Goal: Task Accomplishment & Management: Manage account settings

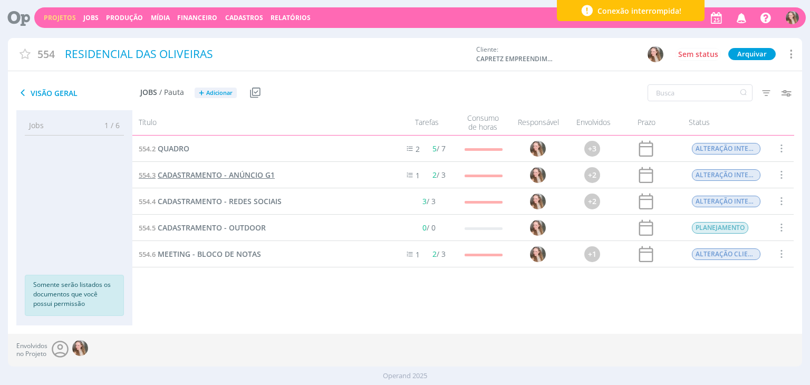
click at [232, 171] on span "CADASTRAMENTO - ANÚNCIO G1" at bounding box center [216, 175] width 117 height 10
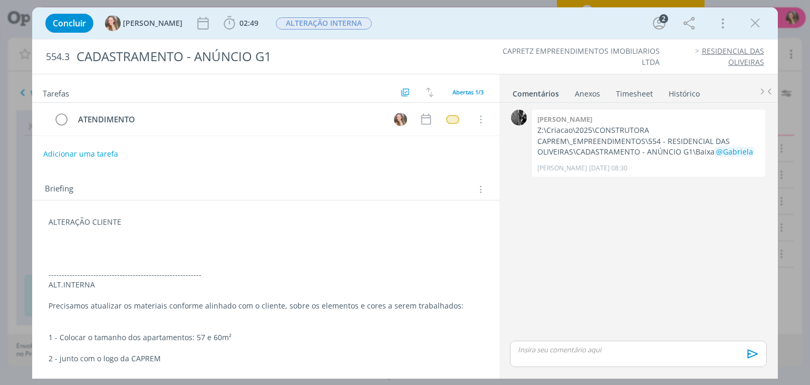
drag, startPoint x: 101, startPoint y: 241, endPoint x: 148, endPoint y: 232, distance: 47.2
click at [103, 241] on p "dialog" at bounding box center [265, 243] width 434 height 11
click at [62, 156] on button "Adicionar uma tarefa" at bounding box center [80, 153] width 75 height 18
type input "ALT.CLIENTE"
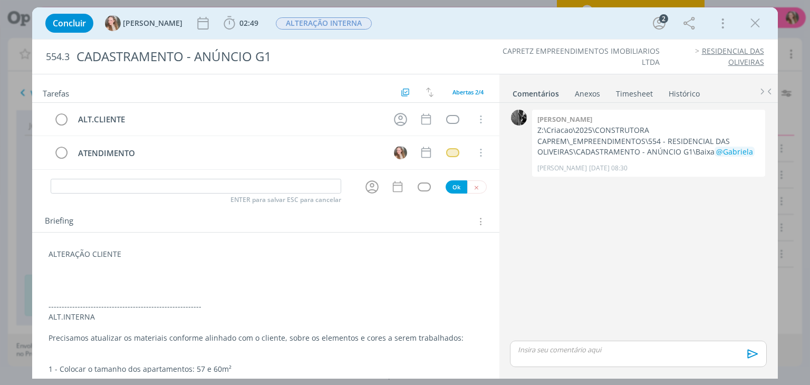
click at [94, 276] on p "dialog" at bounding box center [265, 274] width 434 height 11
click at [100, 275] on p "dialog" at bounding box center [265, 274] width 434 height 11
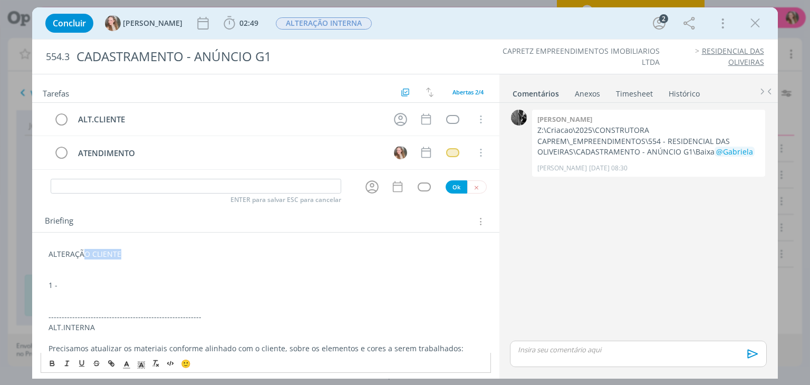
drag, startPoint x: 151, startPoint y: 253, endPoint x: 80, endPoint y: 249, distance: 71.3
click at [80, 249] on p "ALTERAÇÃO CLIENTE" at bounding box center [265, 254] width 434 height 11
drag, startPoint x: 76, startPoint y: 253, endPoint x: 129, endPoint y: 253, distance: 52.7
click at [129, 253] on p "ALTERAÇÃO CLIENTE" at bounding box center [265, 254] width 434 height 11
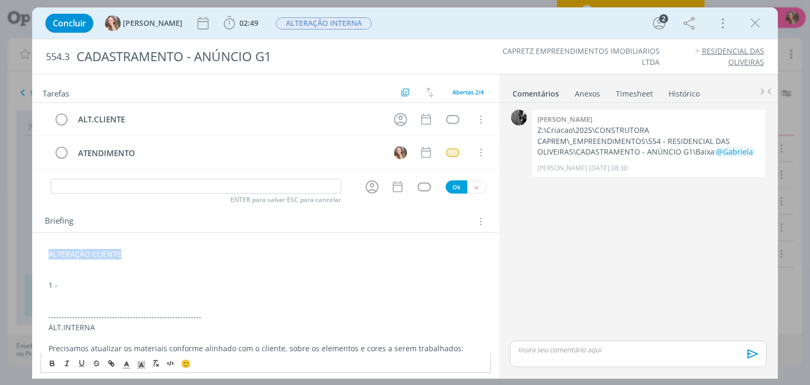
drag, startPoint x: 127, startPoint y: 251, endPoint x: 0, endPoint y: 247, distance: 127.1
click at [0, 247] on div "Concluir Gabriela 02:49 Iniciar Apontar Data * 25/08/2025 Horas * 00:00 Tarefa …" at bounding box center [405, 192] width 810 height 385
click at [47, 363] on button "dialog" at bounding box center [52, 363] width 15 height 13
click at [66, 280] on p "1 -" at bounding box center [265, 285] width 434 height 11
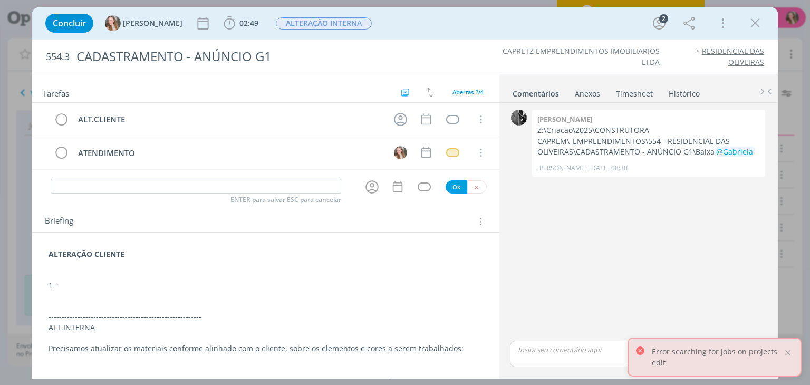
click at [143, 290] on p "dialog" at bounding box center [265, 295] width 434 height 11
click at [104, 280] on p "1 -" at bounding box center [265, 285] width 434 height 11
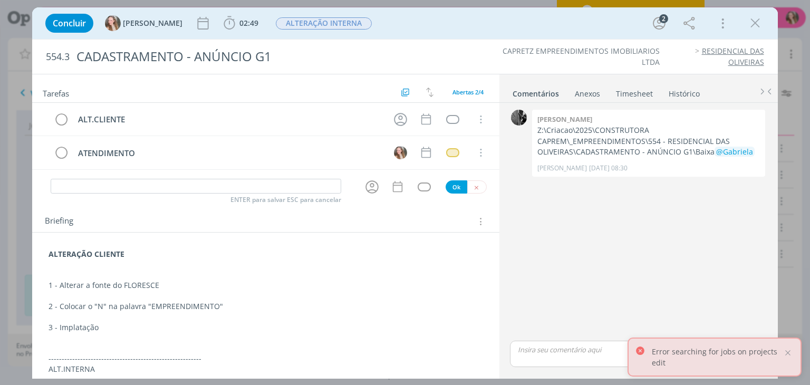
click at [78, 326] on p "3 - Implatação" at bounding box center [265, 327] width 434 height 11
click at [116, 336] on p "dialog" at bounding box center [265, 338] width 434 height 11
click at [120, 322] on p "3 - Implantação" at bounding box center [265, 327] width 434 height 11
click at [138, 325] on p "3 - Implantação:" at bounding box center [265, 327] width 434 height 11
click at [450, 333] on p "dialog" at bounding box center [265, 338] width 434 height 11
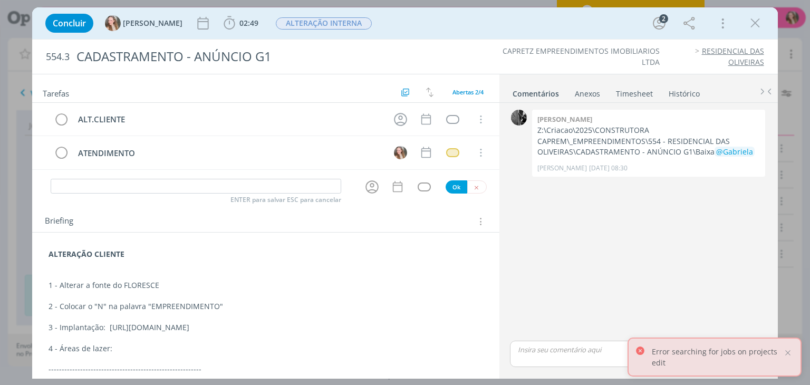
click at [145, 349] on p "4 - Áreas de lazer:" at bounding box center [265, 348] width 434 height 11
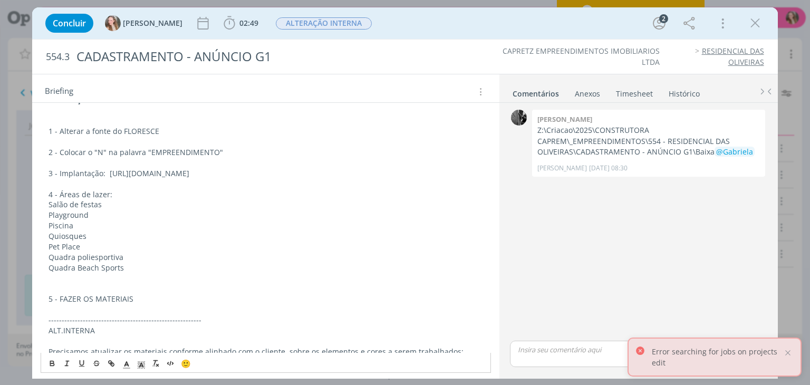
scroll to position [86, 0]
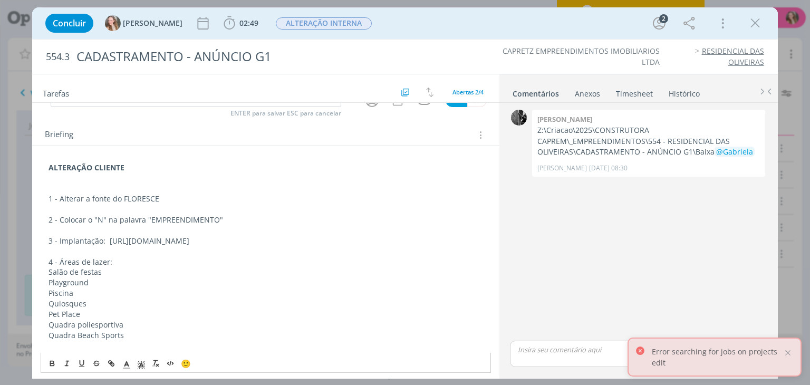
drag, startPoint x: 143, startPoint y: 258, endPoint x: 36, endPoint y: 158, distance: 146.9
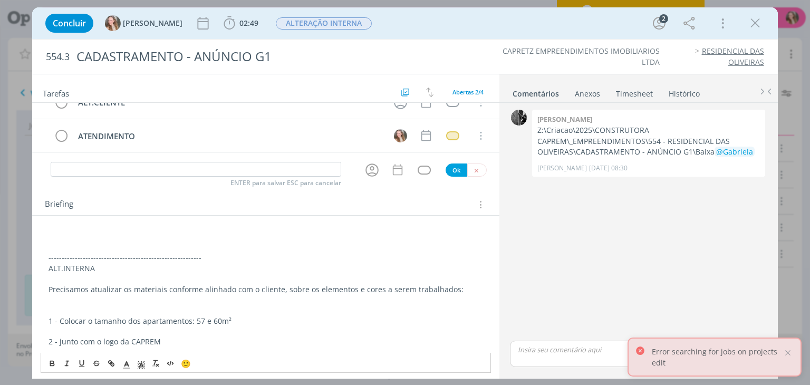
scroll to position [0, 0]
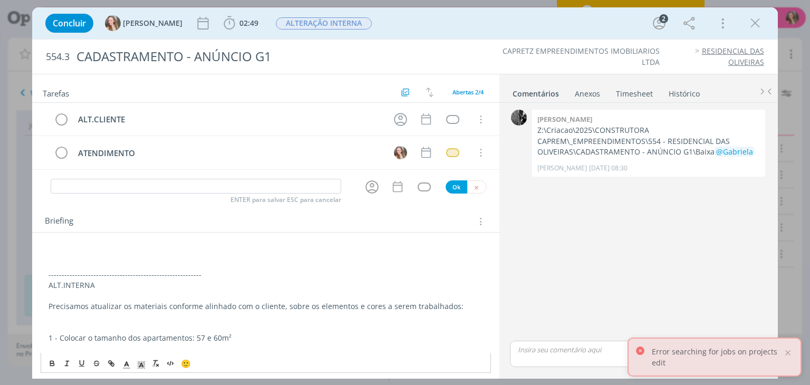
drag, startPoint x: 765, startPoint y: 25, endPoint x: 724, endPoint y: 24, distance: 41.7
click at [765, 24] on div "Concluir Gabriela 02:49 Iniciar Apontar Data * 25/08/2025 Horas * 00:00 Tarefa …" at bounding box center [404, 23] width 729 height 25
click at [754, 22] on icon "dialog" at bounding box center [755, 23] width 16 height 16
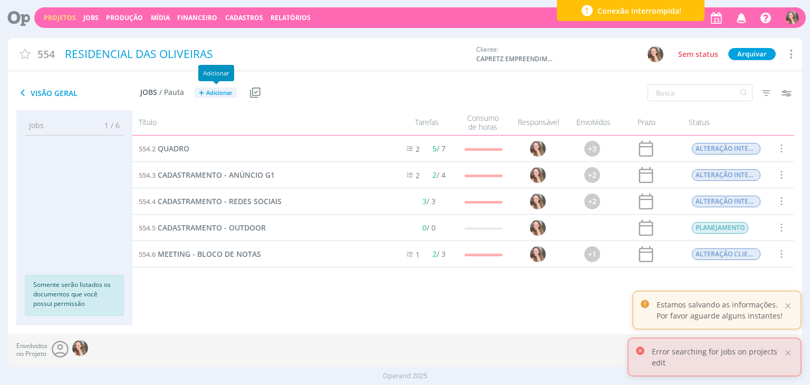
click at [221, 96] on span "Adicionar" at bounding box center [219, 93] width 26 height 7
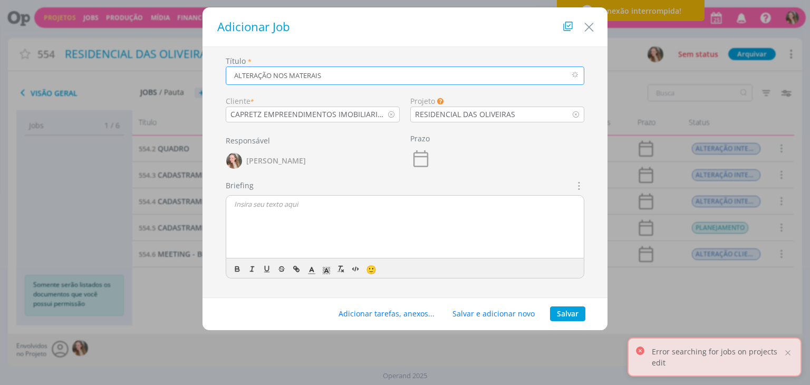
type input "ALTERAÇÃO NOS MATERAIS"
click at [290, 253] on div "dialog" at bounding box center [404, 227] width 357 height 63
click at [563, 308] on button "Salvar" at bounding box center [567, 313] width 35 height 15
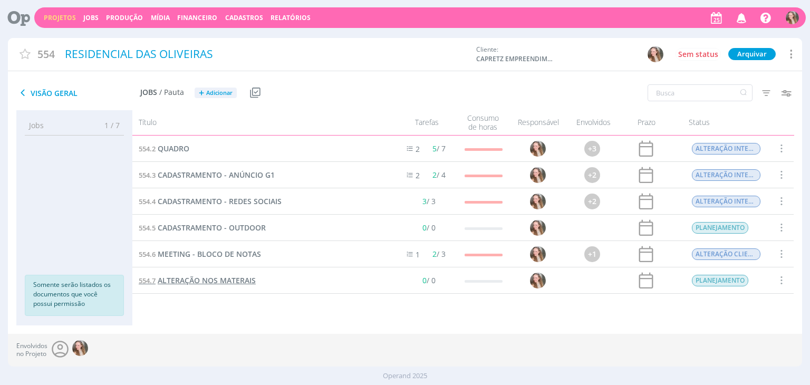
click at [218, 281] on span "ALTERAÇÃO NOS MATERAIS" at bounding box center [207, 280] width 98 height 10
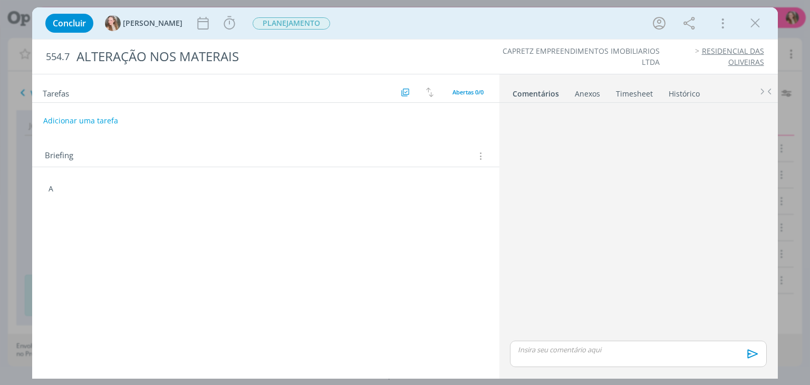
drag, startPoint x: 92, startPoint y: 177, endPoint x: 72, endPoint y: 188, distance: 22.9
click at [92, 178] on div "A 🙂" at bounding box center [265, 184] width 467 height 35
click at [84, 188] on p "A" at bounding box center [265, 188] width 434 height 11
click at [72, 188] on p "A" at bounding box center [265, 189] width 433 height 11
click at [62, 187] on p "A" at bounding box center [265, 189] width 433 height 11
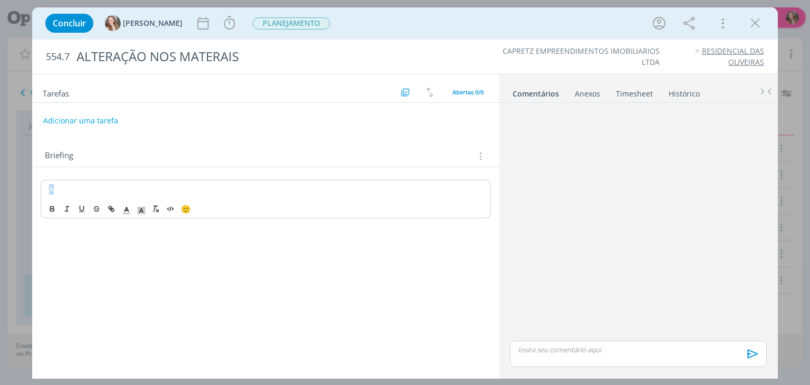
drag, startPoint x: 46, startPoint y: 189, endPoint x: 36, endPoint y: 192, distance: 10.7
click at [38, 192] on div "A 🙂" at bounding box center [265, 194] width 467 height 55
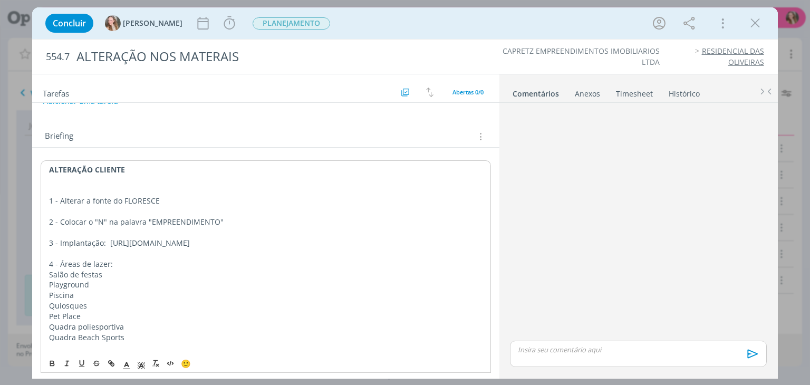
click at [139, 186] on p "dialog" at bounding box center [265, 191] width 433 height 11
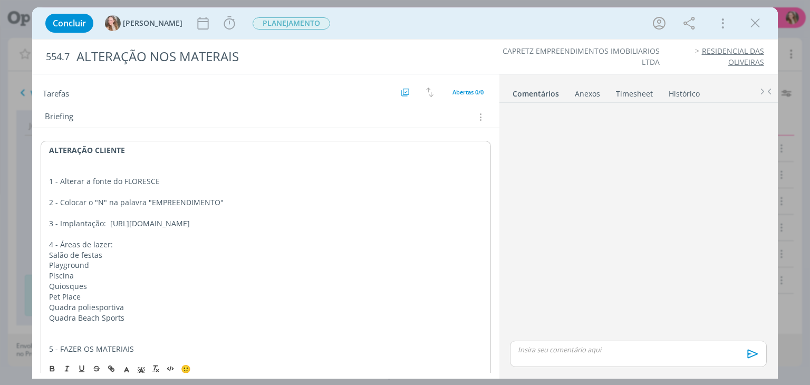
scroll to position [48, 0]
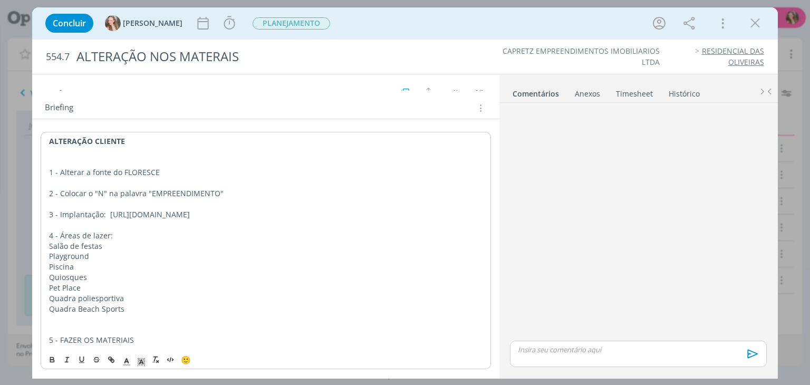
click at [148, 335] on p "5 - FAZER OS MATERIAIS" at bounding box center [265, 340] width 433 height 11
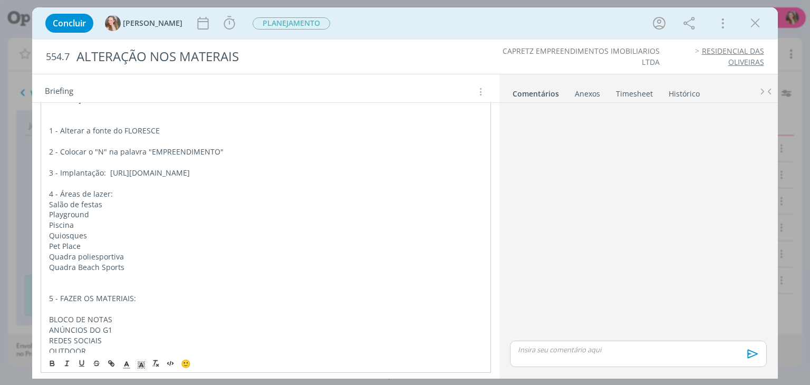
scroll to position [0, 0]
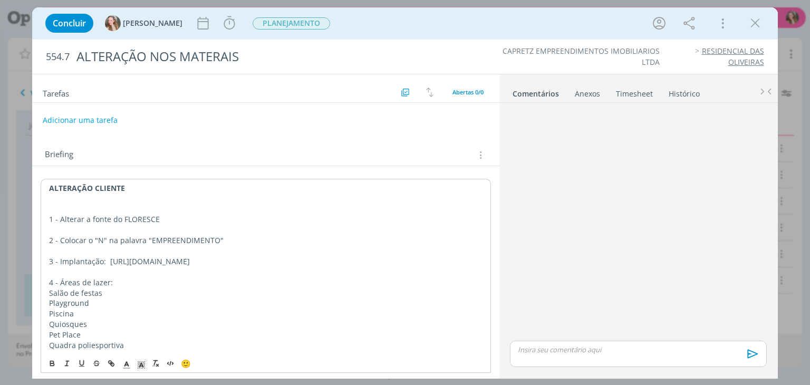
click at [107, 117] on button "Adicionar uma tarefa" at bounding box center [80, 120] width 75 height 18
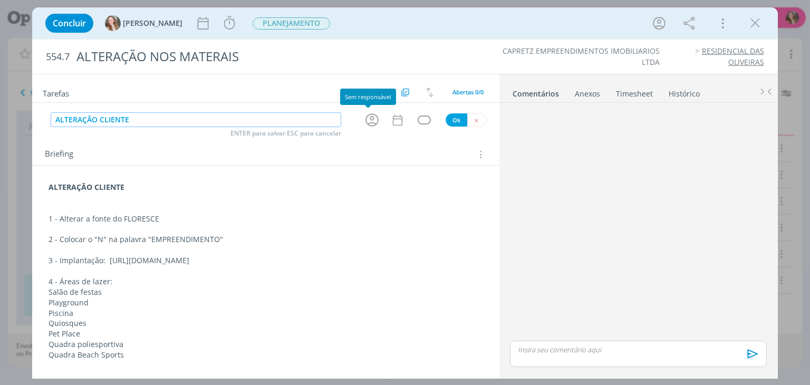
click at [364, 117] on icon "dialog" at bounding box center [372, 120] width 16 height 16
type input "ALTERAÇÃO CLIENTE"
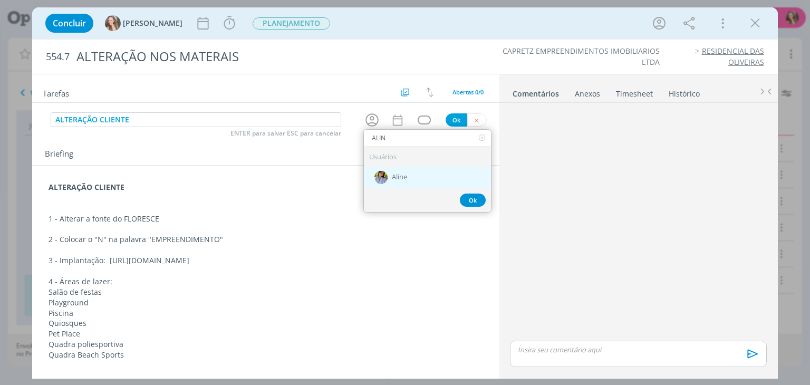
type input "ALIN"
click at [400, 185] on div "Aline" at bounding box center [427, 178] width 127 height 22
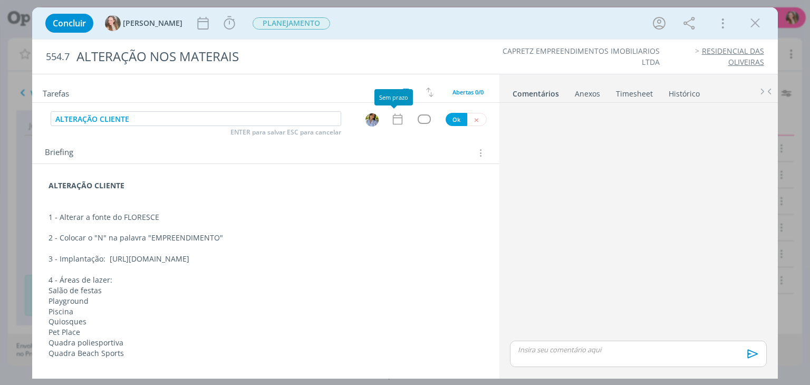
click at [396, 120] on icon "dialog" at bounding box center [398, 119] width 14 height 14
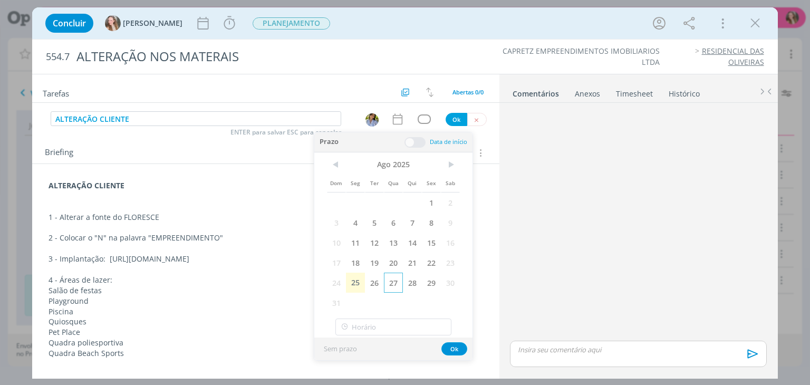
click at [388, 278] on span "27" at bounding box center [393, 283] width 19 height 20
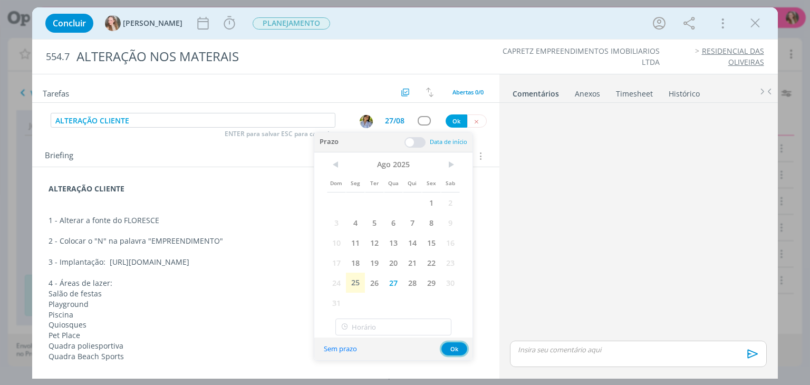
click at [456, 344] on button "Ok" at bounding box center [454, 348] width 26 height 13
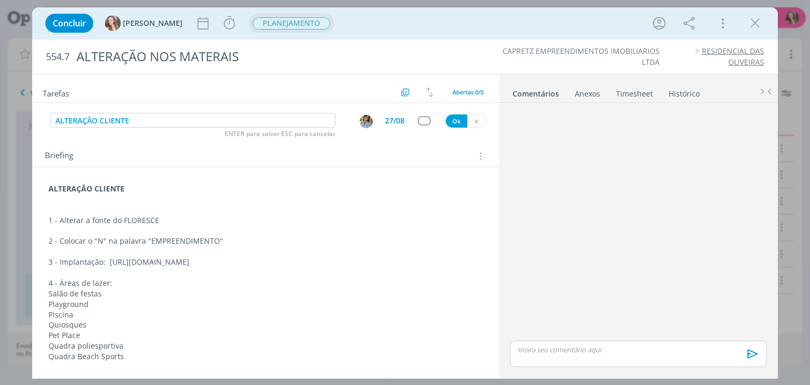
click at [264, 22] on span "PLANEJAMENTO" at bounding box center [291, 23] width 77 height 12
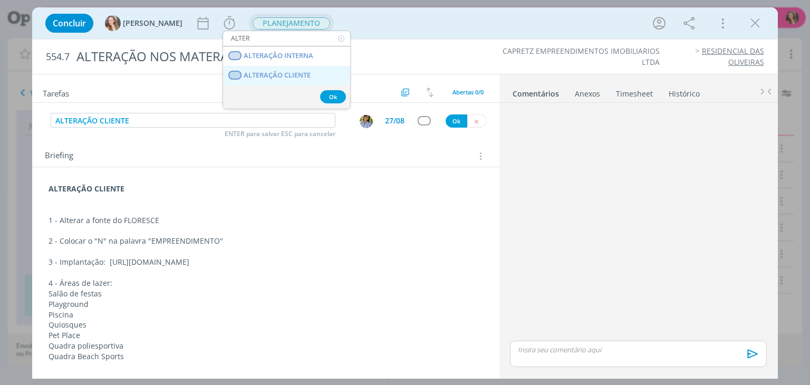
type input "ALTER"
click at [283, 72] on span "ALTERAÇÃO CLIENTE" at bounding box center [277, 75] width 67 height 8
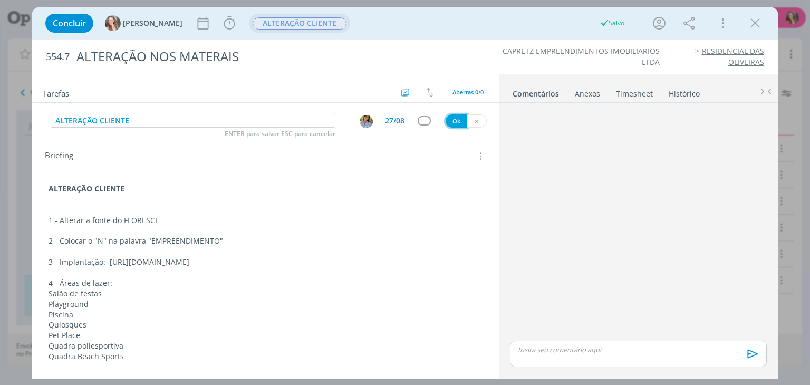
click at [448, 118] on button "Ok" at bounding box center [456, 120] width 22 height 13
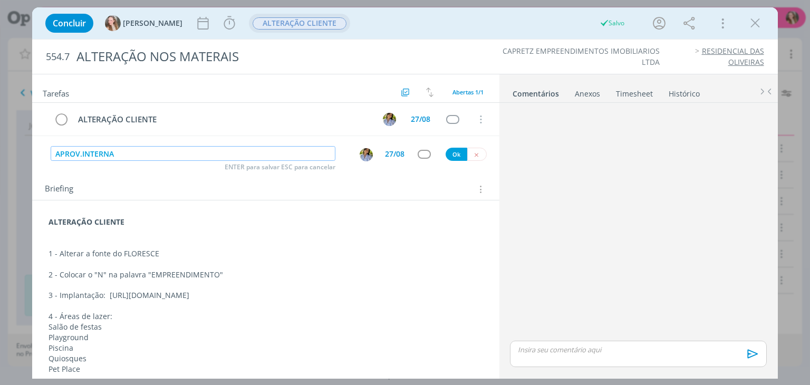
type input "APROV.INTERNA"
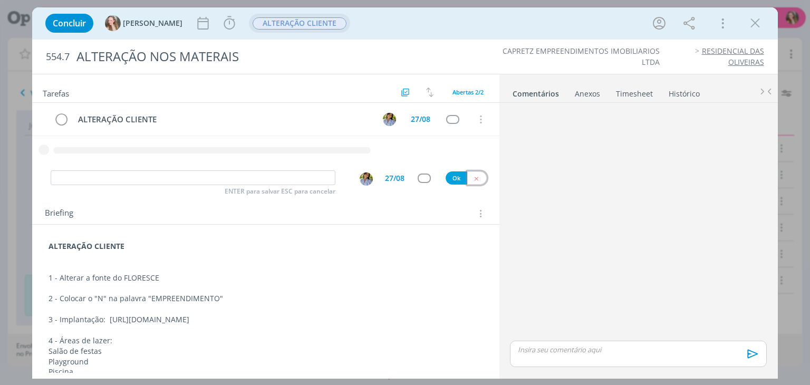
click at [477, 174] on button "dialog" at bounding box center [477, 177] width 20 height 13
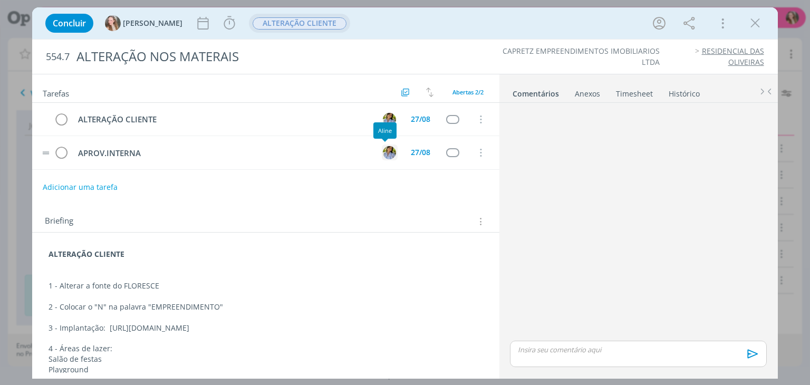
click at [383, 152] on img "dialog" at bounding box center [389, 152] width 13 height 13
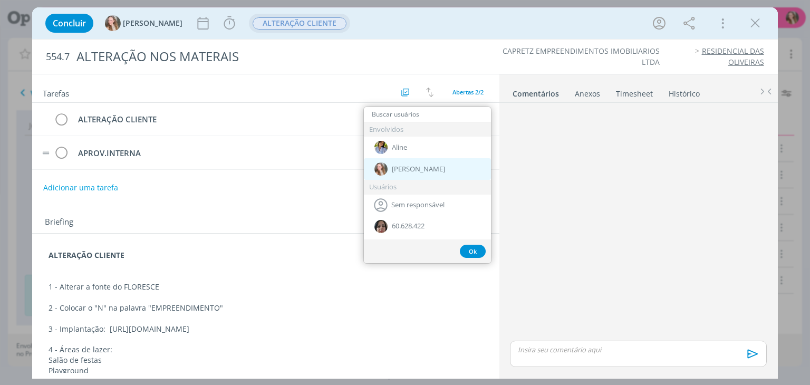
click at [395, 167] on span "[PERSON_NAME]" at bounding box center [418, 169] width 53 height 8
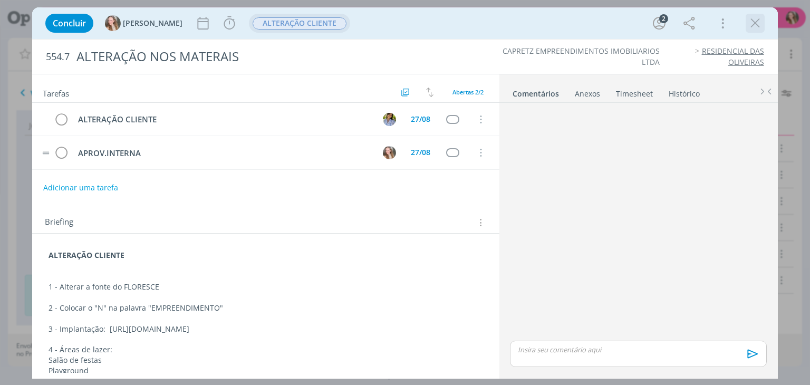
click at [758, 22] on icon "dialog" at bounding box center [755, 23] width 16 height 16
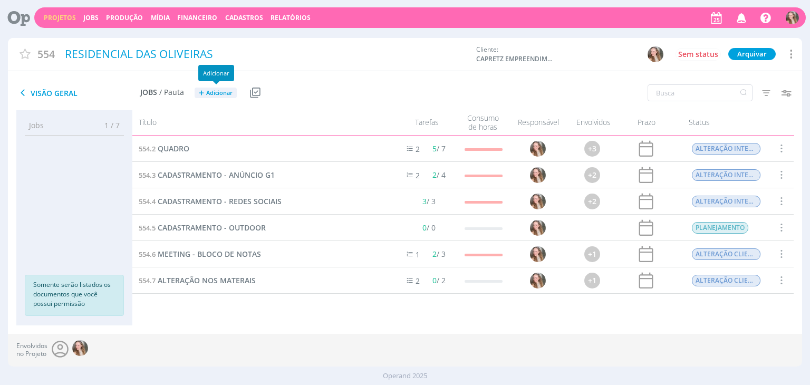
click at [212, 93] on span "Adicionar" at bounding box center [219, 93] width 26 height 7
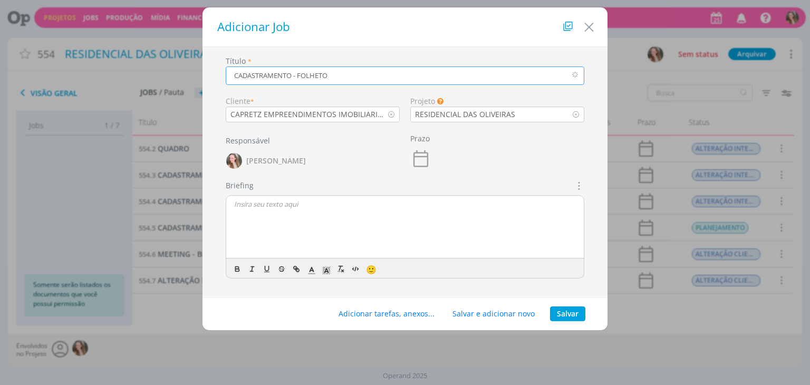
type input "CADASTRAMENTO - FOLHETO"
click at [278, 217] on div "dialog" at bounding box center [404, 227] width 357 height 63
click at [567, 313] on button "Salvar" at bounding box center [567, 313] width 35 height 15
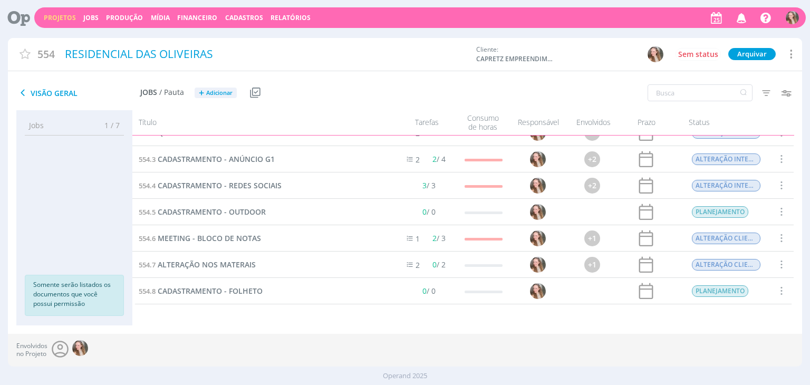
scroll to position [16, 0]
click at [186, 249] on div "554.6 MEETING - BLOCO DE NOTAS" at bounding box center [259, 238] width 255 height 26
click at [181, 292] on span "CADASTRAMENTO - FOLHETO" at bounding box center [210, 291] width 105 height 10
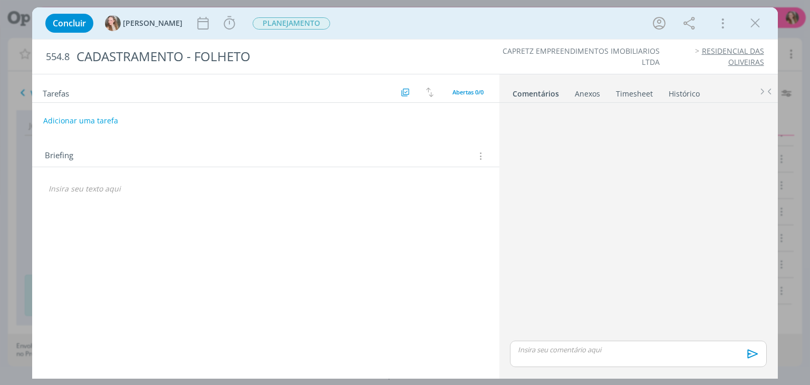
click at [127, 181] on div "dialog" at bounding box center [266, 189] width 450 height 18
drag, startPoint x: 82, startPoint y: 178, endPoint x: 13, endPoint y: 193, distance: 70.6
click at [13, 193] on div "Concluir [PERSON_NAME] Iniciar Apontar Data * [DATE] Horas * 00:00 Tarefa Selec…" at bounding box center [405, 192] width 810 height 385
drag, startPoint x: 48, startPoint y: 188, endPoint x: 96, endPoint y: 186, distance: 48.0
click at [96, 186] on div "CRIAÇÃO" at bounding box center [266, 205] width 450 height 50
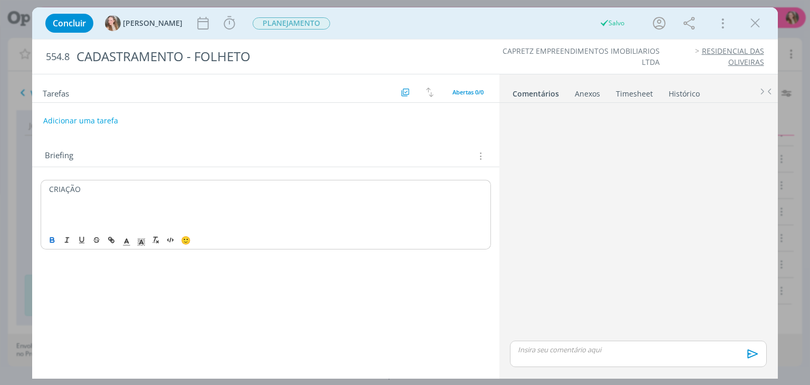
click at [52, 238] on icon "dialog" at bounding box center [52, 240] width 8 height 8
click at [81, 208] on p "dialog" at bounding box center [265, 210] width 433 height 11
click at [59, 206] on p "dialog" at bounding box center [265, 210] width 434 height 11
drag, startPoint x: 129, startPoint y: 181, endPoint x: 115, endPoint y: 207, distance: 29.2
click at [129, 182] on div "CRIAÇÃO" at bounding box center [266, 205] width 450 height 50
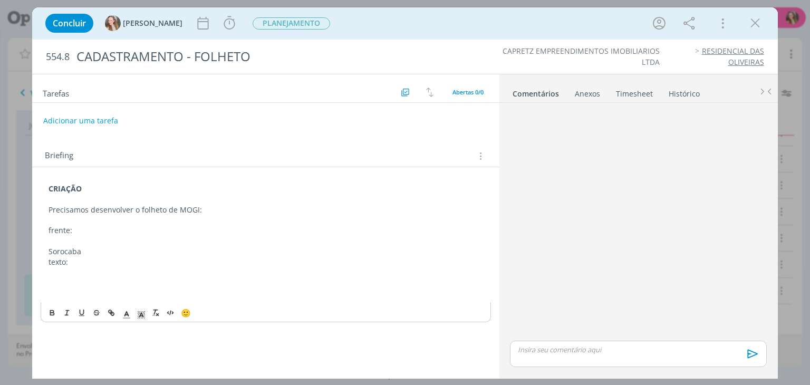
click at [100, 259] on p "texto:" at bounding box center [265, 262] width 434 height 11
click at [138, 260] on p "texto: A quarta maior construra do interior [GEOGRAPHIC_DATA]" at bounding box center [265, 262] width 434 height 11
drag, startPoint x: 138, startPoint y: 260, endPoint x: 143, endPoint y: 263, distance: 5.7
click at [133, 263] on p "texto: A quarta maior construra do interior [GEOGRAPHIC_DATA]" at bounding box center [265, 262] width 434 height 11
click at [147, 263] on p "texto: A quarta maior construra do interior [GEOGRAPHIC_DATA]" at bounding box center [265, 262] width 434 height 11
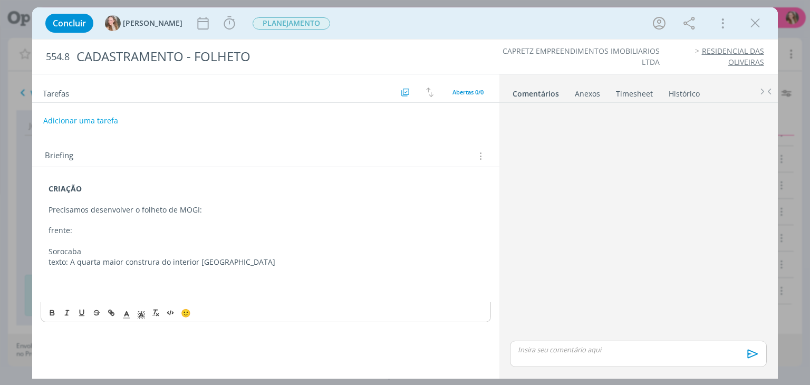
click at [152, 262] on p "texto: A quarta maior construra do interior [GEOGRAPHIC_DATA]" at bounding box center [265, 262] width 434 height 11
click at [261, 269] on p "dialog" at bounding box center [265, 272] width 434 height 11
drag, startPoint x: 81, startPoint y: 228, endPoint x: 41, endPoint y: 228, distance: 40.6
click at [41, 228] on div "CRIAÇÃO Precisamos desenvolver o folheto de MOGI: frente: Sorocaba texto: A qua…" at bounding box center [266, 241] width 450 height 123
click at [53, 314] on icon "dialog" at bounding box center [53, 314] width 4 height 2
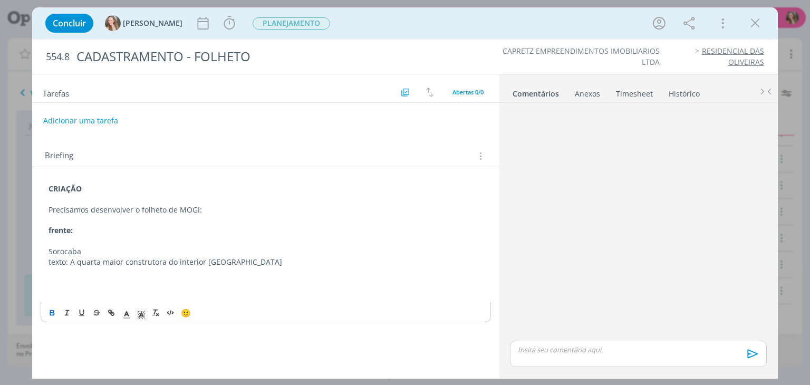
click at [292, 266] on p "texto: A quarta maior construtora do interior [GEOGRAPHIC_DATA]" at bounding box center [265, 262] width 434 height 11
drag, startPoint x: 95, startPoint y: 228, endPoint x: 52, endPoint y: 225, distance: 43.3
click at [52, 225] on p "frente:" at bounding box center [265, 230] width 434 height 11
click at [81, 285] on p "VERSO:" at bounding box center [265, 283] width 434 height 11
click at [116, 246] on p "Sorocaba" at bounding box center [265, 251] width 434 height 11
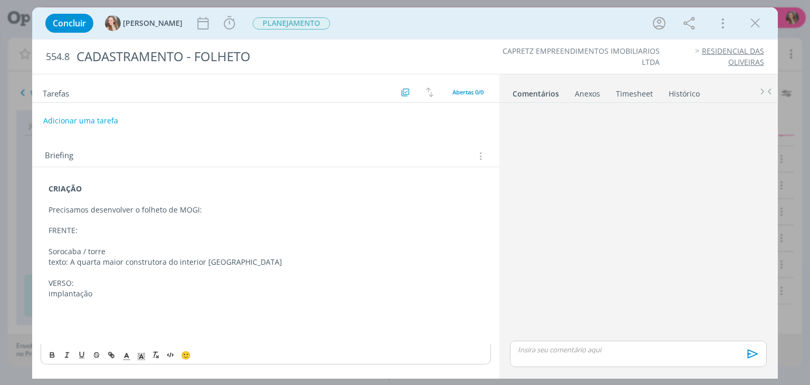
click at [101, 300] on p "dialog" at bounding box center [265, 303] width 434 height 11
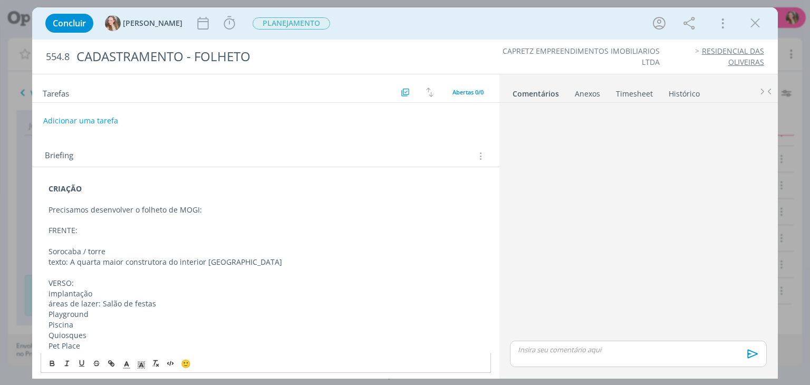
click at [101, 304] on p "áreas de lazer: Salão de festas" at bounding box center [265, 303] width 434 height 11
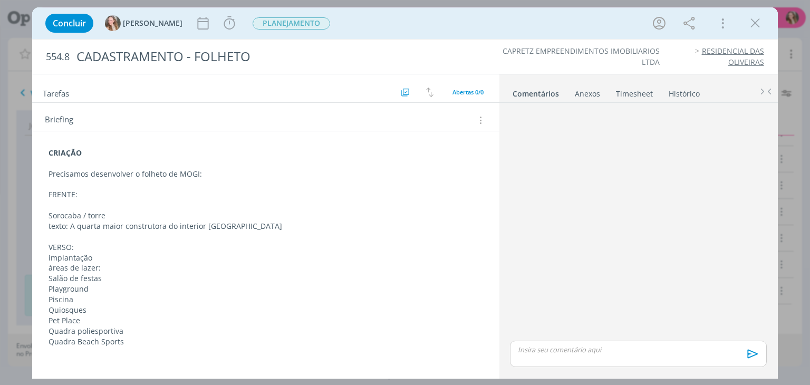
scroll to position [69, 0]
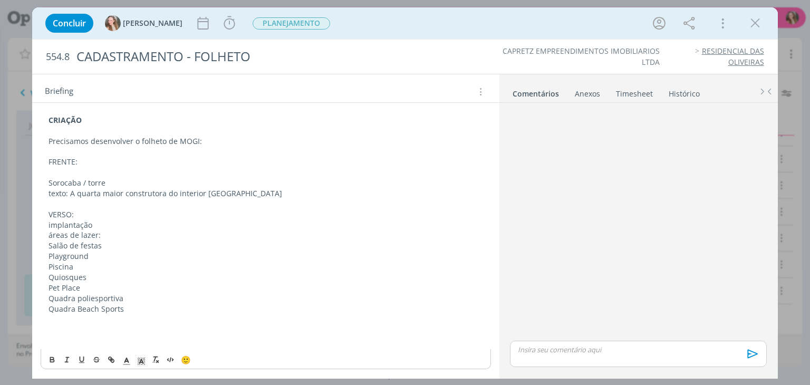
click at [118, 319] on p "dialog" at bounding box center [265, 319] width 434 height 11
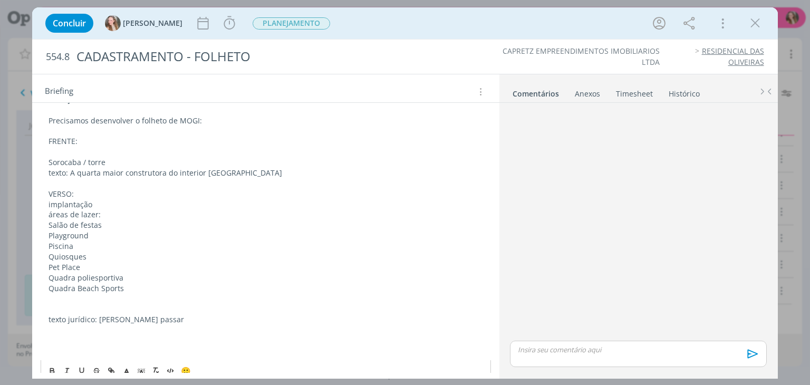
scroll to position [100, 0]
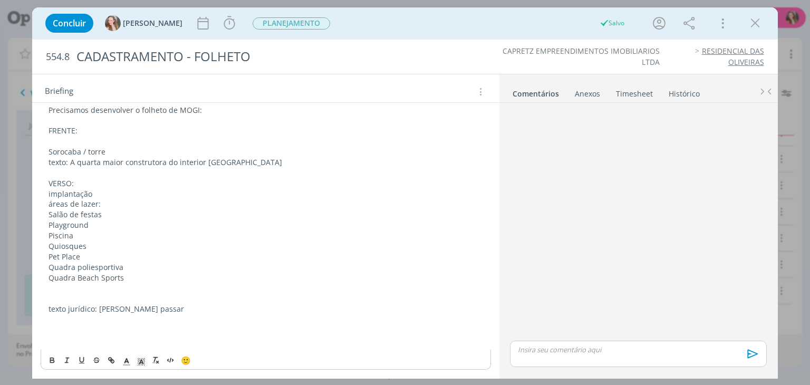
click at [63, 325] on p "dialog" at bounding box center [265, 330] width 434 height 11
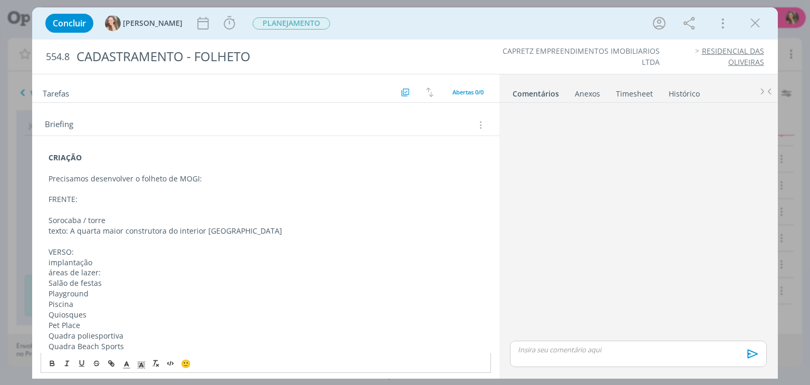
scroll to position [0, 0]
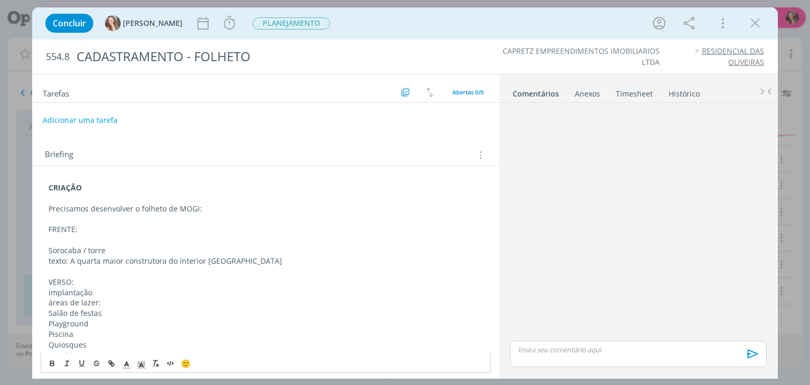
click at [80, 124] on button "Adicionar uma tarefa" at bounding box center [80, 120] width 75 height 18
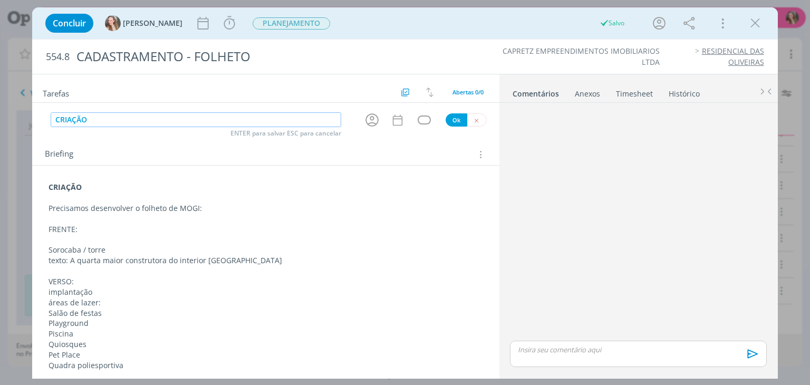
type input "CRIAÇÃO A"
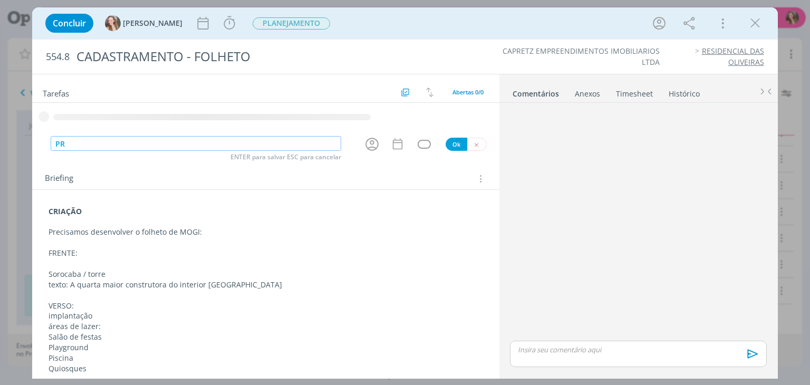
type input "P"
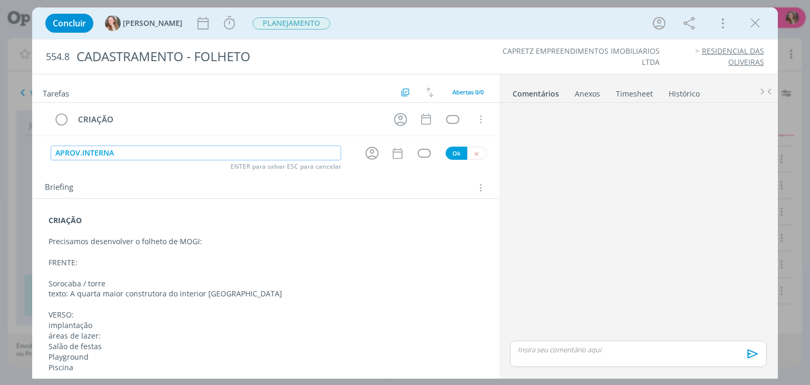
type input "APROV.INTERNA"
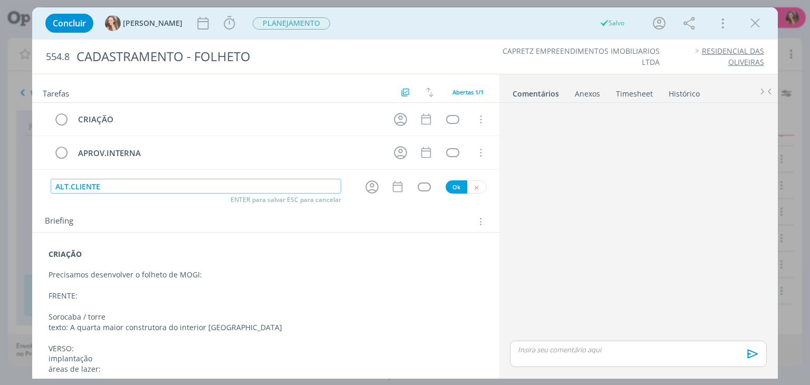
type input "ALT.CLIENTE"
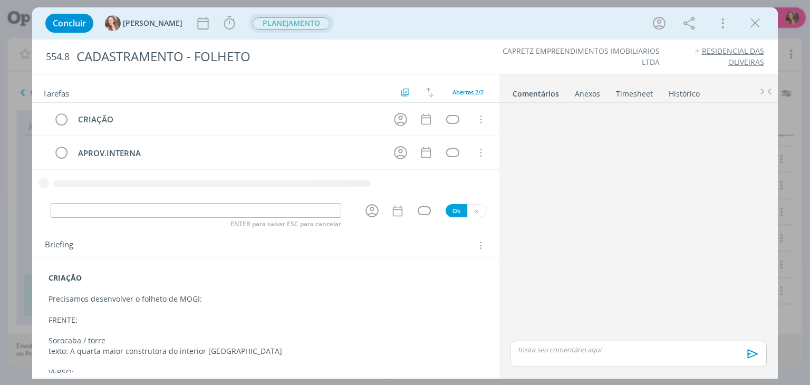
click at [253, 23] on span "PLANEJAMENTO" at bounding box center [291, 23] width 77 height 12
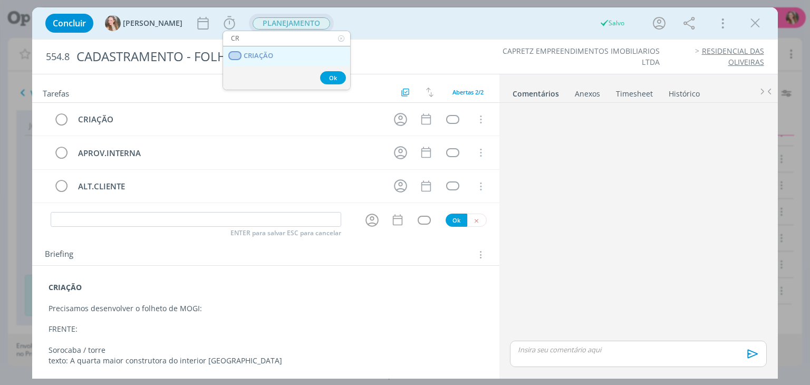
type input "CR"
click at [256, 52] on span "CRIAÇÃO" at bounding box center [259, 56] width 30 height 8
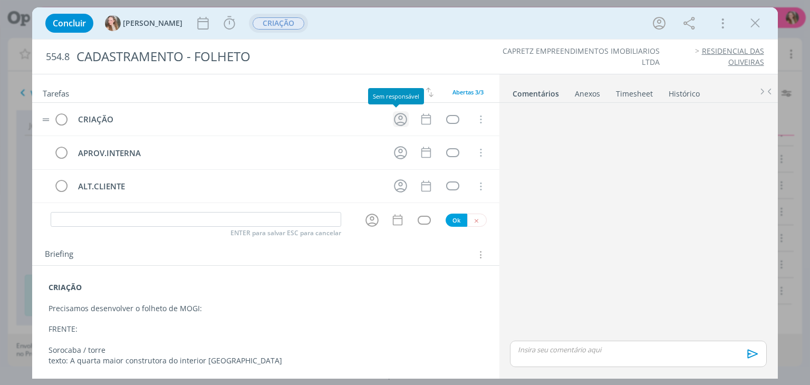
click at [396, 121] on icon "dialog" at bounding box center [400, 119] width 13 height 13
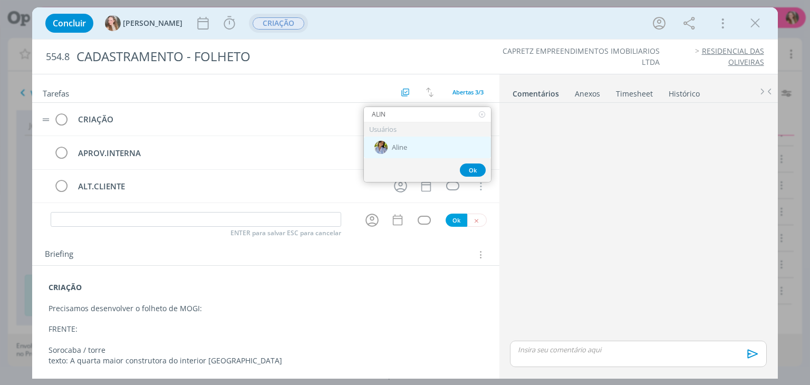
type input "ALIN"
click at [426, 149] on div "Aline" at bounding box center [427, 148] width 127 height 22
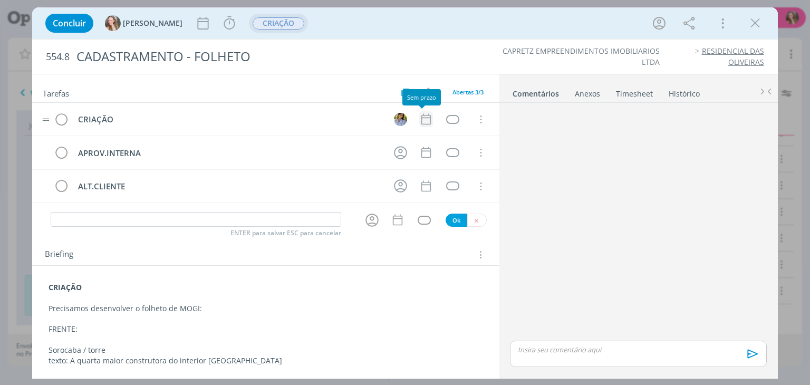
click at [420, 117] on icon "dialog" at bounding box center [426, 119] width 14 height 14
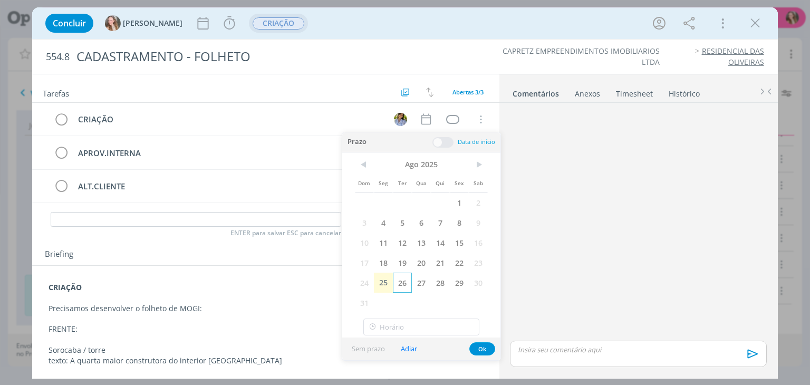
click at [399, 283] on span "26" at bounding box center [402, 283] width 19 height 20
click at [478, 353] on button "Ok" at bounding box center [482, 348] width 26 height 13
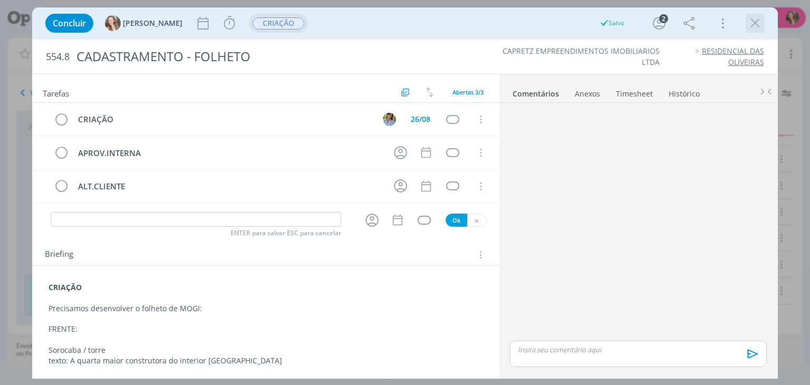
click at [752, 24] on icon "dialog" at bounding box center [755, 23] width 16 height 16
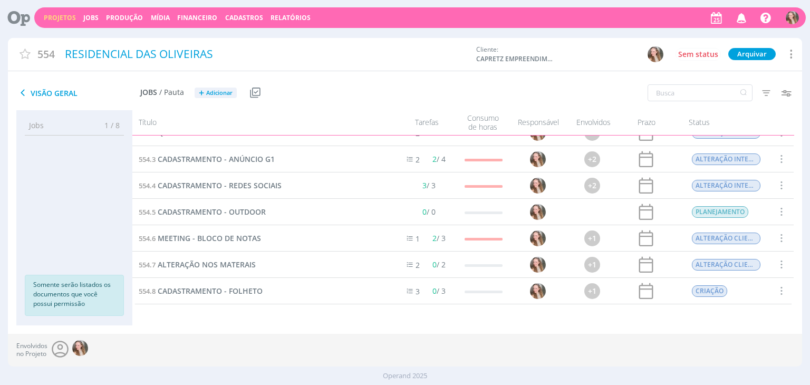
scroll to position [15, 0]
click at [224, 264] on span "ALTERAÇÃO NOS MATERAIS" at bounding box center [207, 265] width 98 height 10
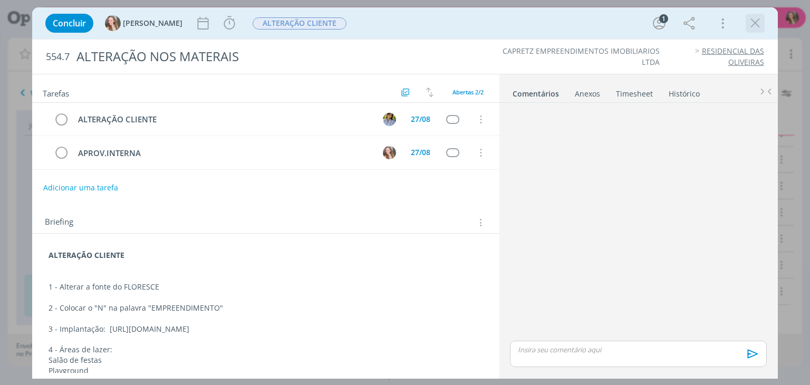
click at [748, 26] on icon "dialog" at bounding box center [755, 23] width 16 height 16
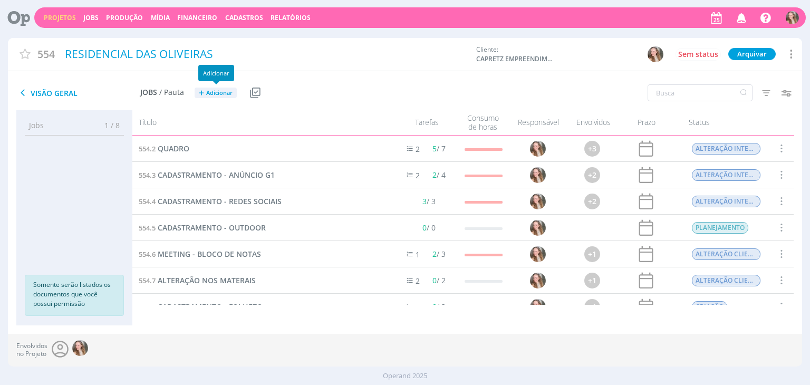
click at [220, 99] on h2 "Jobs / Pauta + Adicionar" at bounding box center [188, 91] width 96 height 22
click at [222, 96] on button "+ Adicionar" at bounding box center [216, 93] width 42 height 11
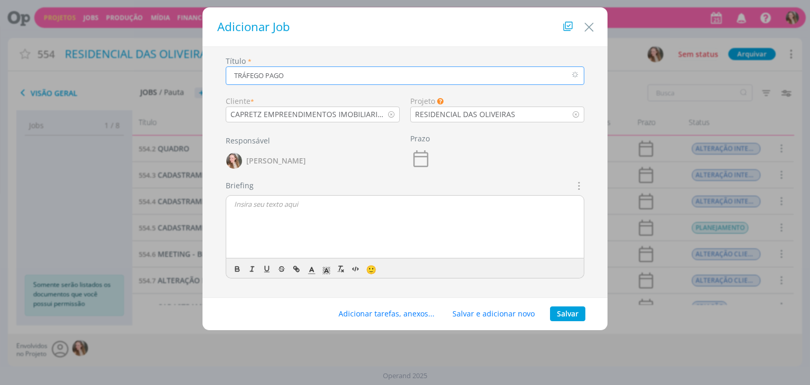
type input "TRÁFEGO PAGO"
click at [305, 221] on div "dialog" at bounding box center [404, 227] width 357 height 63
click at [583, 313] on button "Salvar" at bounding box center [567, 313] width 35 height 15
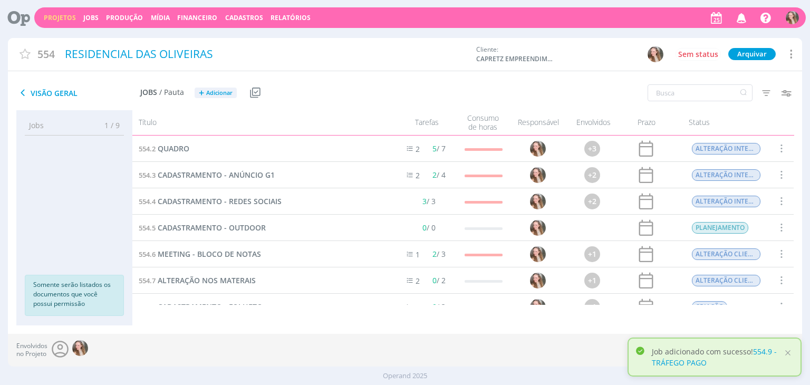
scroll to position [42, 0]
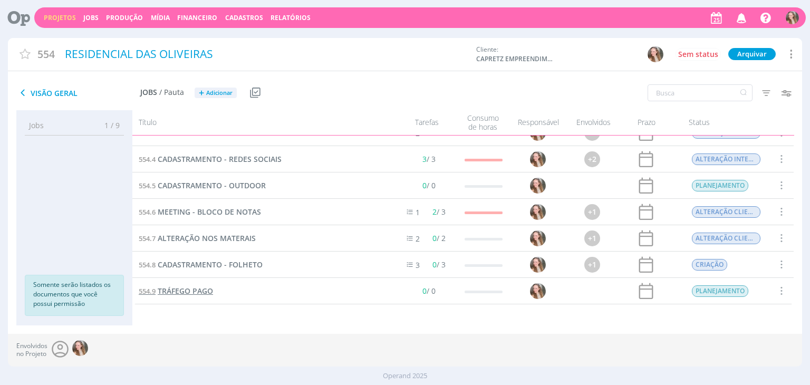
click at [191, 290] on span "TRÁFEGO PAGO" at bounding box center [185, 291] width 55 height 10
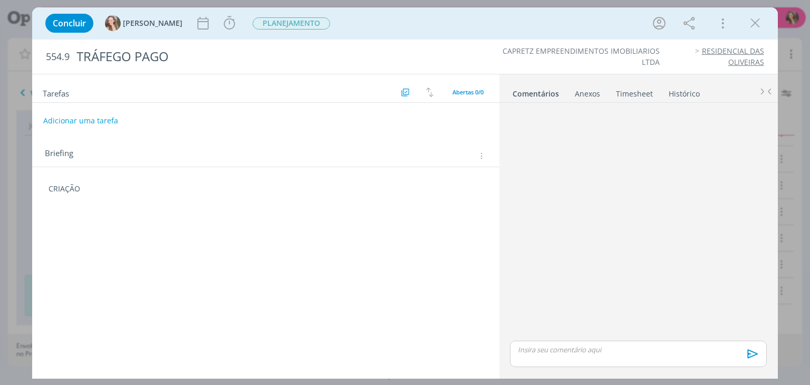
click at [121, 186] on p "CRIAÇÃO" at bounding box center [265, 188] width 434 height 11
drag, startPoint x: 135, startPoint y: 214, endPoint x: 127, endPoint y: 218, distance: 8.7
click at [127, 218] on p "Seguir o padrão já feito para o" at bounding box center [265, 220] width 434 height 11
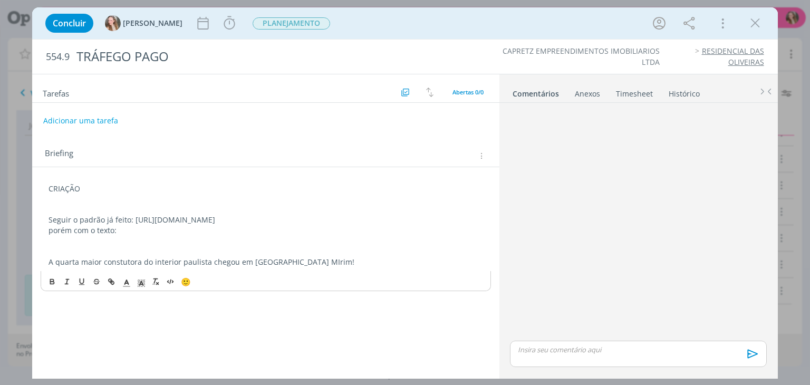
click at [273, 258] on p "A quarta maior constutora do interior paulista chegou em [GEOGRAPHIC_DATA] MIri…" at bounding box center [265, 262] width 434 height 11
click at [128, 260] on p "A quarta maior constutora do interior paulista chegou em Mogi Mirim!" at bounding box center [265, 262] width 434 height 11
click at [324, 258] on p "A quarta maior construtora do interior paulista chegou em Mogi Mirim!" at bounding box center [265, 262] width 434 height 11
click at [89, 122] on button "Adicionar uma tarefa" at bounding box center [80, 120] width 75 height 18
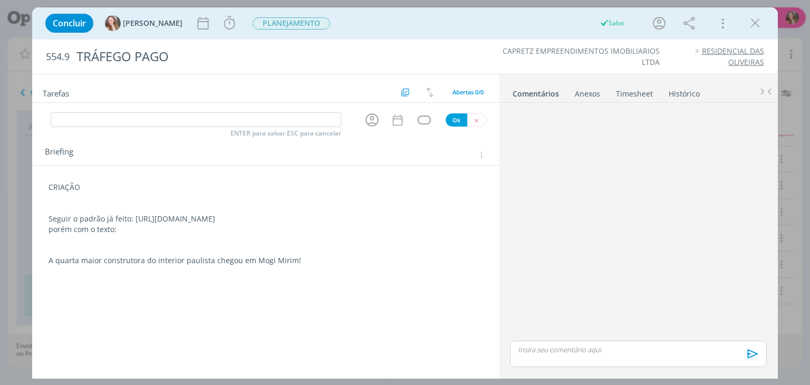
click at [162, 241] on p "dialog" at bounding box center [265, 239] width 434 height 11
click at [72, 121] on input "dialog" at bounding box center [196, 119] width 290 height 15
click at [149, 230] on p "porém com o texto:" at bounding box center [265, 229] width 434 height 11
click at [132, 220] on p "Seguir o padrão já feito: [URL][DOMAIN_NAME]" at bounding box center [265, 219] width 433 height 11
click at [231, 114] on input "dialog" at bounding box center [196, 119] width 290 height 15
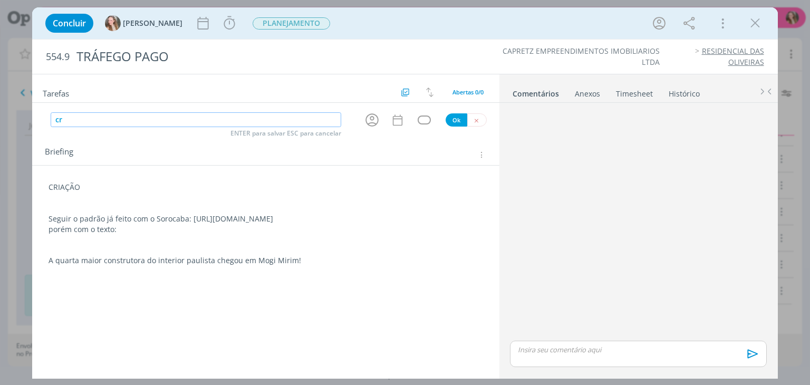
type input "c"
type input "CRIAÇÃO"
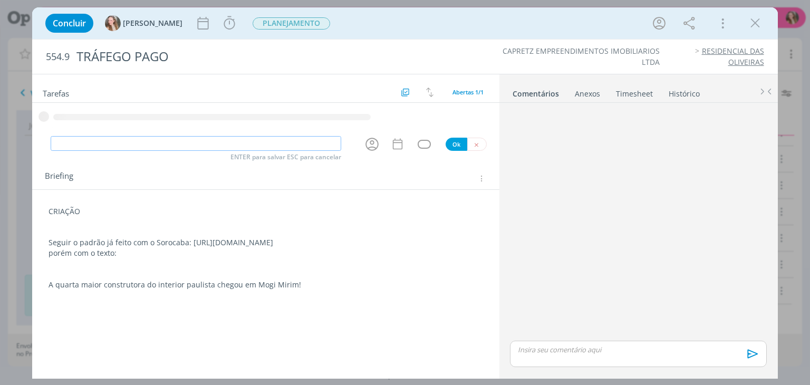
type input "P"
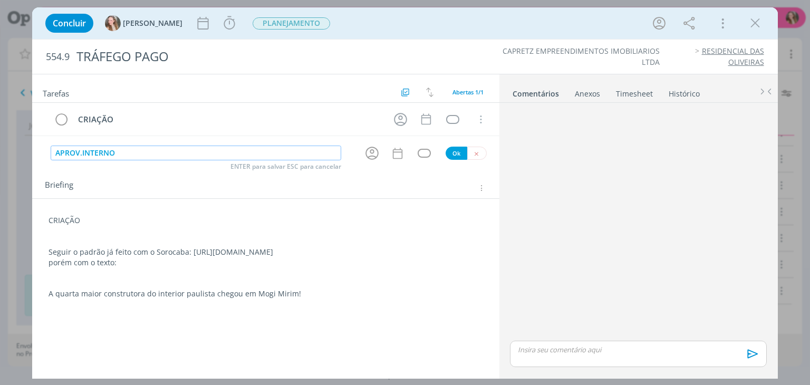
type input "APROV.INTERNO"
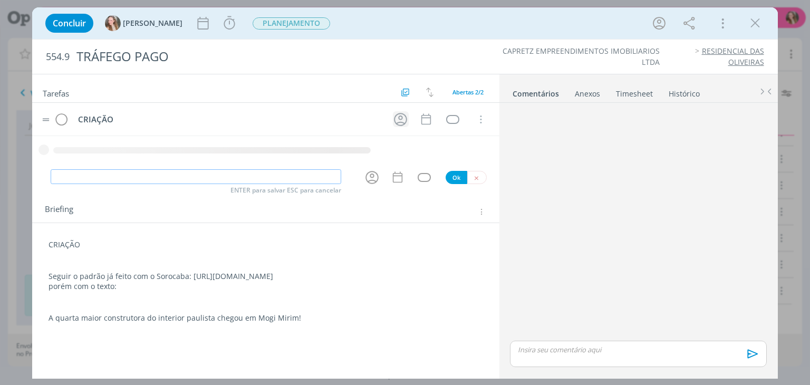
click at [401, 117] on icon "dialog" at bounding box center [400, 119] width 16 height 16
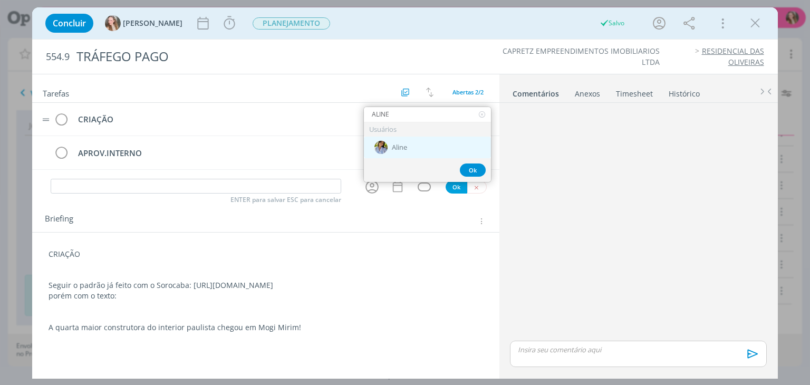
type input "ALINE"
click at [399, 148] on span "Aline" at bounding box center [399, 147] width 15 height 8
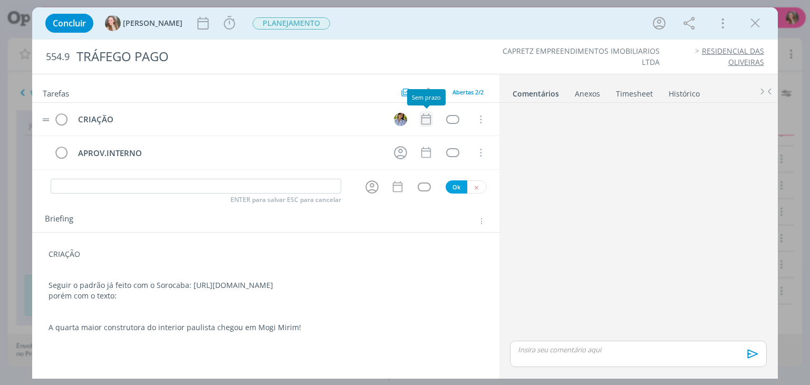
click at [426, 115] on icon "dialog" at bounding box center [425, 119] width 9 height 11
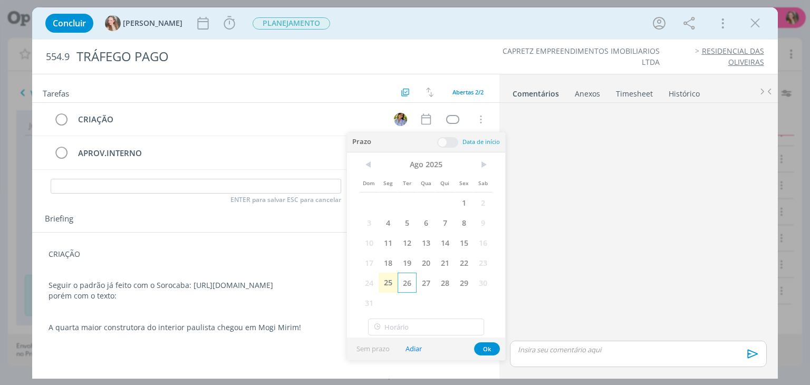
click at [415, 282] on span "26" at bounding box center [406, 283] width 19 height 20
drag, startPoint x: 492, startPoint y: 338, endPoint x: 489, endPoint y: 345, distance: 8.0
click at [491, 338] on div "Sem prazo Adiar Ok" at bounding box center [426, 348] width 158 height 23
click at [489, 348] on button "Ok" at bounding box center [487, 348] width 26 height 13
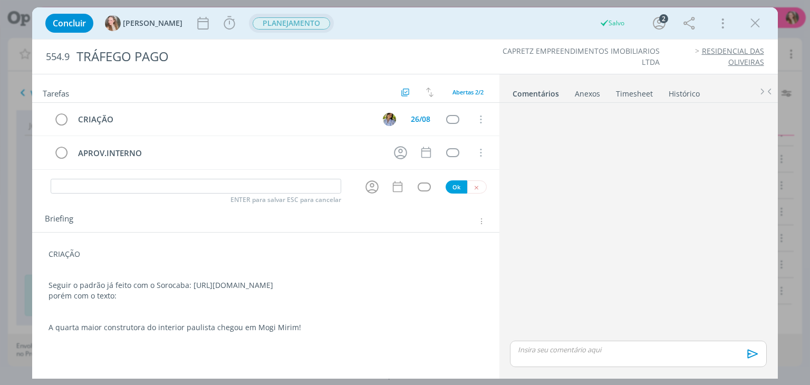
click at [260, 22] on span "PLANEJAMENTO" at bounding box center [291, 23] width 77 height 12
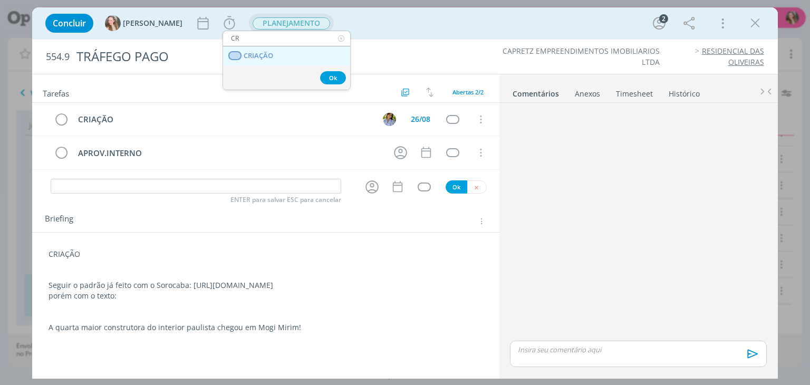
type input "CR"
drag, startPoint x: 273, startPoint y: 51, endPoint x: 314, endPoint y: 62, distance: 43.1
click at [272, 52] on span "CRIAÇÃO" at bounding box center [259, 56] width 30 height 8
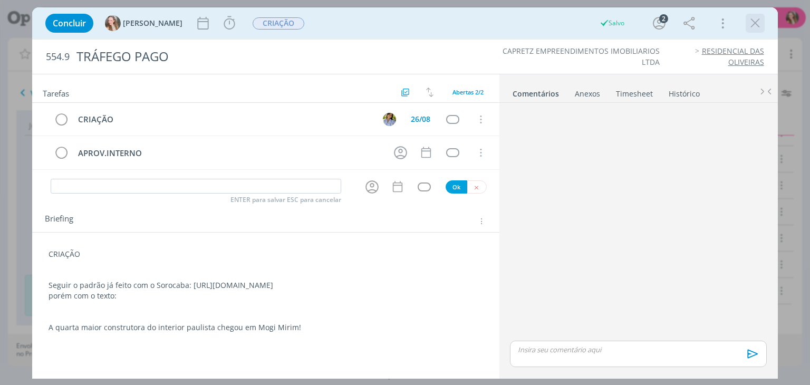
click at [760, 24] on icon "dialog" at bounding box center [755, 23] width 16 height 16
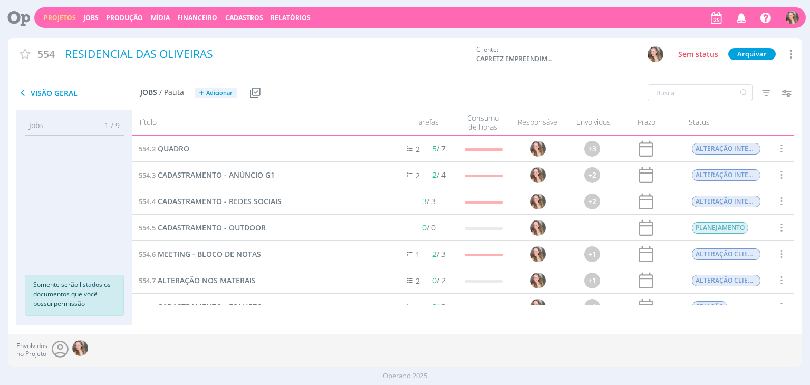
click at [182, 152] on span "QUADRO" at bounding box center [174, 148] width 32 height 10
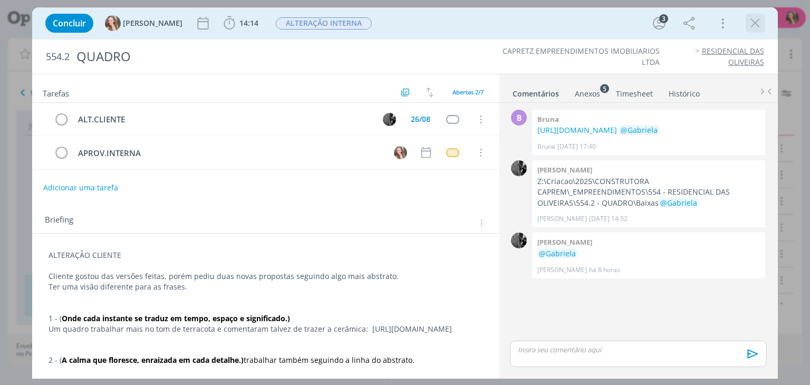
click at [754, 22] on icon "dialog" at bounding box center [755, 23] width 16 height 16
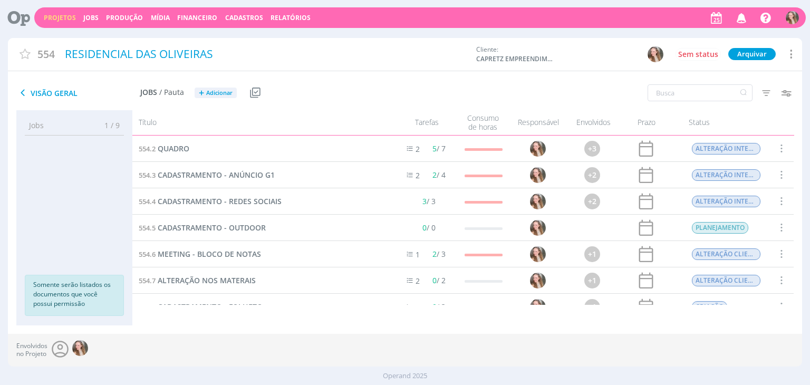
click at [53, 18] on link "Projetos" at bounding box center [60, 17] width 32 height 9
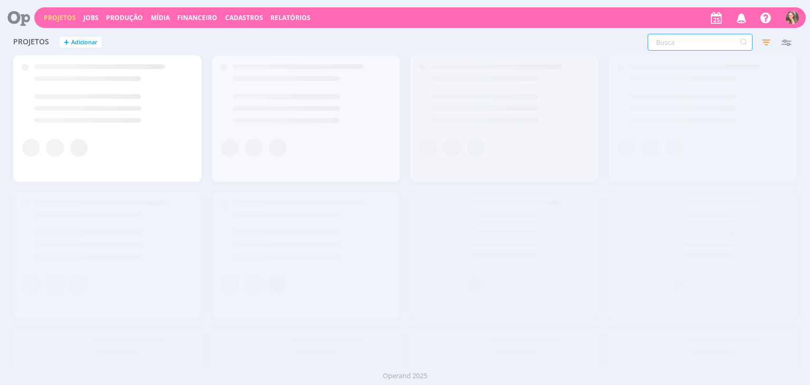
click at [706, 45] on input "text" at bounding box center [699, 42] width 105 height 17
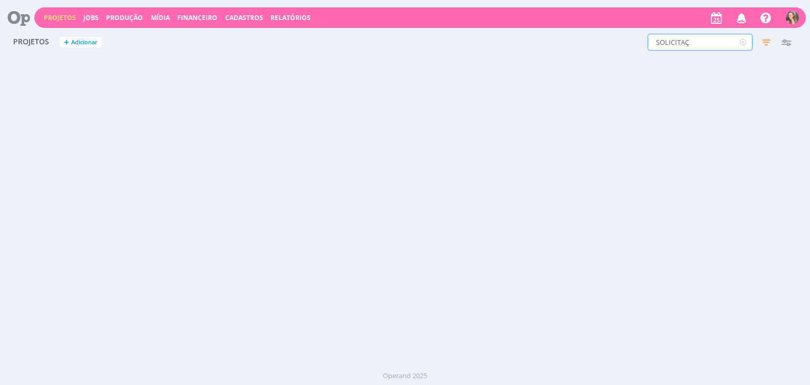
drag, startPoint x: 711, startPoint y: 44, endPoint x: 601, endPoint y: 45, distance: 109.7
click at [601, 45] on div "SOLICITAÇ Filtros Filtrar Limpar SOLICITAÇ Status Clientes 2 selecionados Data …" at bounding box center [652, 42] width 287 height 17
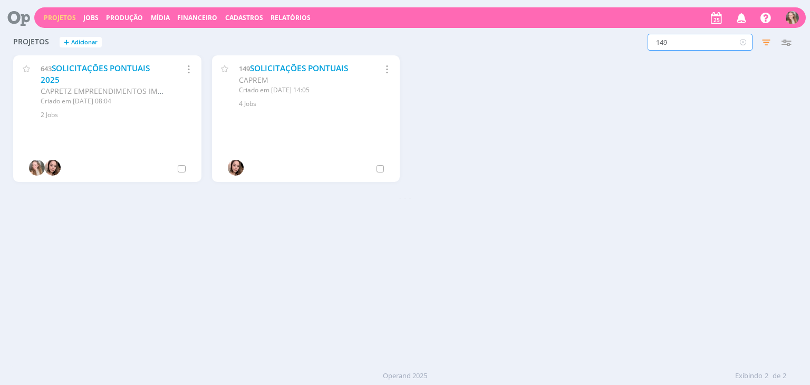
type input "149"
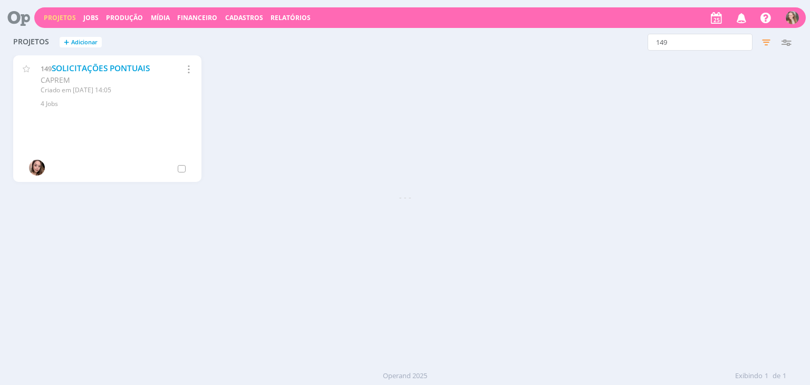
click at [77, 66] on link "SOLICITAÇÕES PONTUAIS" at bounding box center [101, 68] width 98 height 11
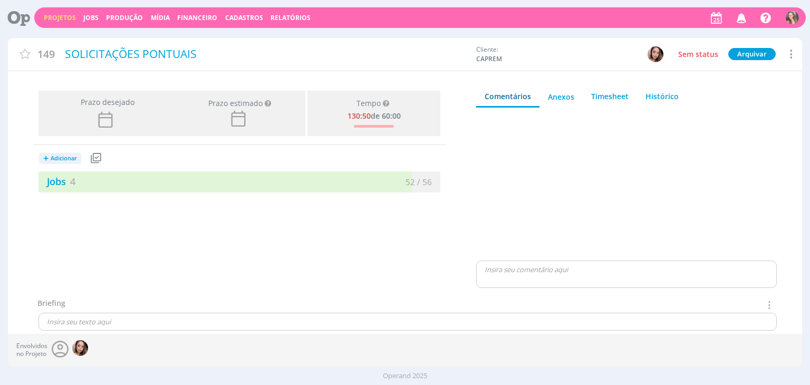
click at [150, 170] on div "+ Adicionar Projetos Jobs Produção Mídia Jobs 4 52 / 56" at bounding box center [239, 168] width 412 height 47
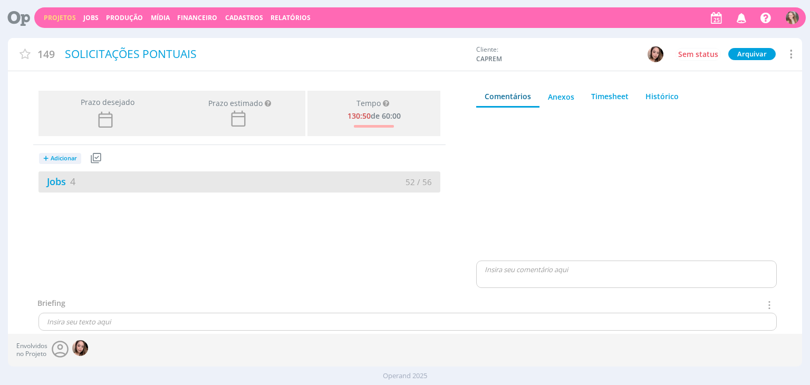
click at [154, 187] on div "Jobs 4" at bounding box center [138, 181] width 201 height 14
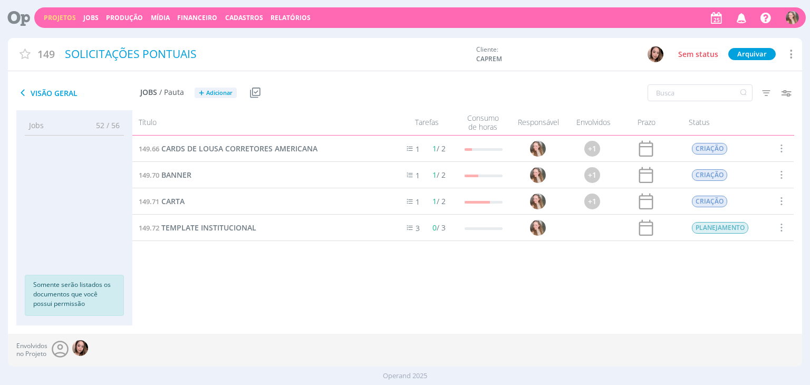
click at [224, 97] on button "+ Adicionar" at bounding box center [216, 93] width 42 height 11
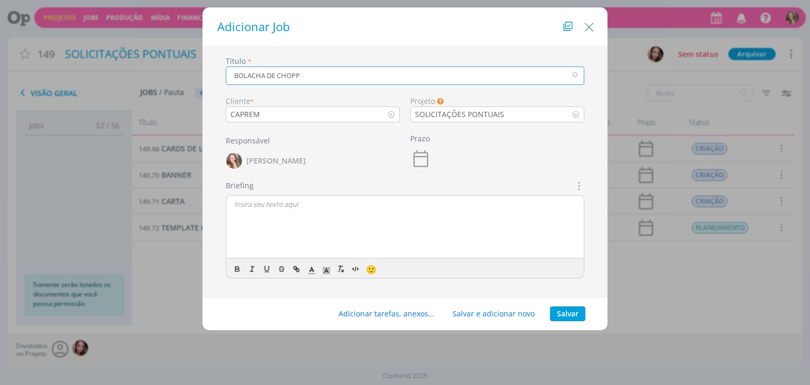
type input "BOLACHA DE CHOPP"
click at [257, 214] on div "dialog" at bounding box center [404, 227] width 357 height 63
click at [557, 311] on button "Salvar" at bounding box center [567, 313] width 35 height 15
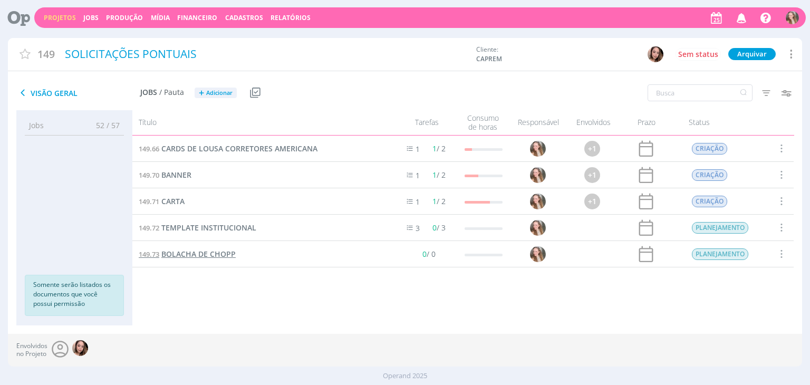
click at [190, 251] on span "BOLACHA DE CHOPP" at bounding box center [198, 254] width 74 height 10
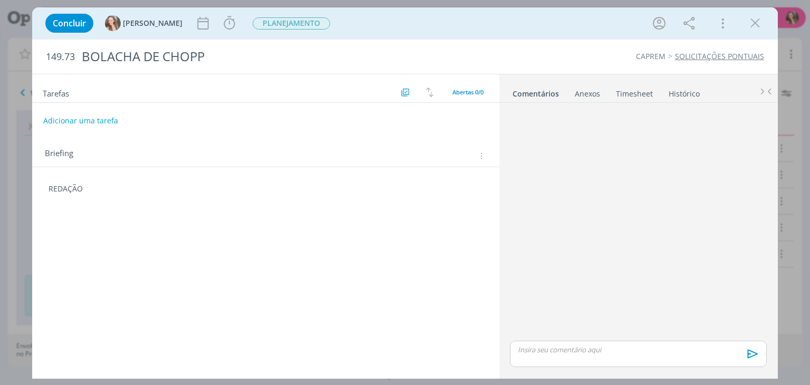
click at [99, 235] on div "Tarefas Usar Job de template Criar template a partir deste job Visualizar Templ…" at bounding box center [265, 223] width 467 height 298
click at [107, 203] on div "Tarefas Usar Job de template Criar template a partir deste job Visualizar Templ…" at bounding box center [265, 223] width 467 height 298
click at [109, 190] on p "REDAÇÃO" at bounding box center [265, 188] width 434 height 11
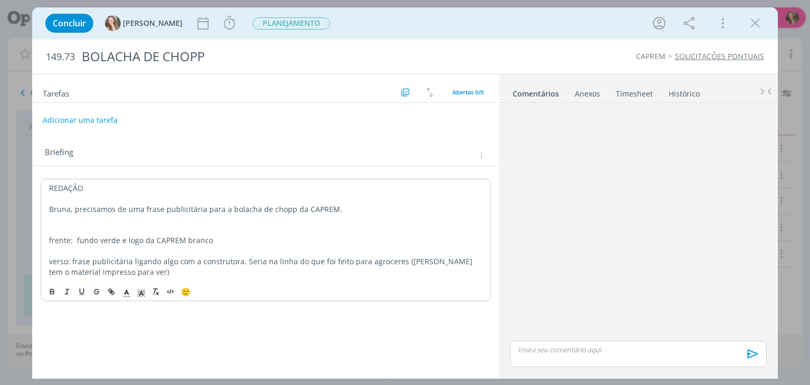
click at [101, 121] on button "Adicionar uma tarefa" at bounding box center [80, 120] width 75 height 18
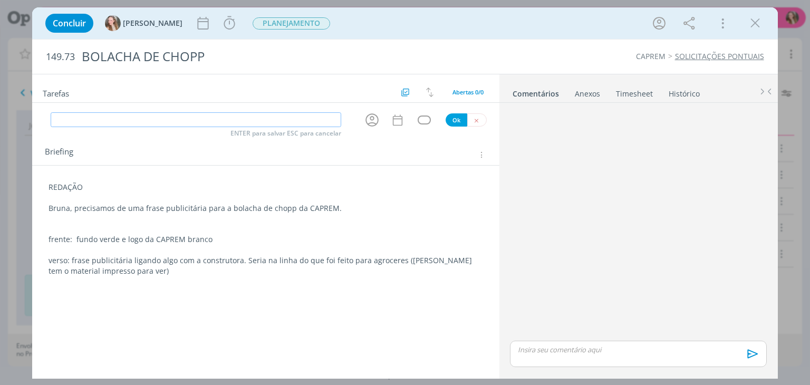
type input "C"
type input "REDAÇÃO"
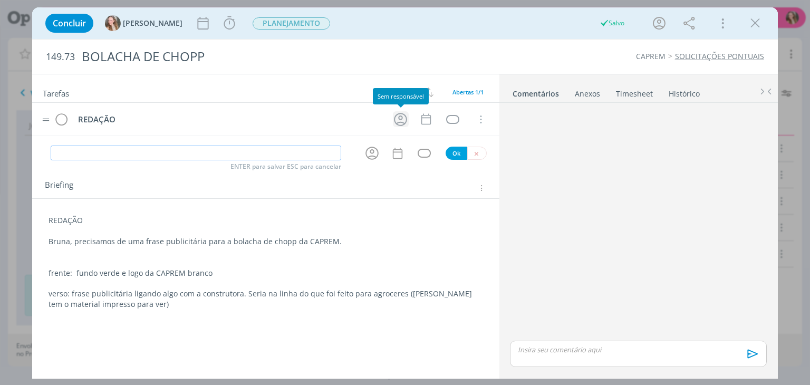
click at [397, 121] on icon "dialog" at bounding box center [400, 119] width 16 height 16
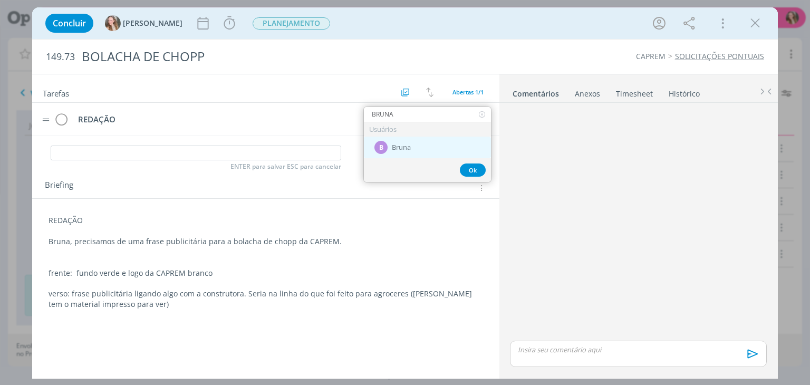
type input "BRUNA"
click at [429, 148] on div "B Bruna" at bounding box center [427, 148] width 127 height 22
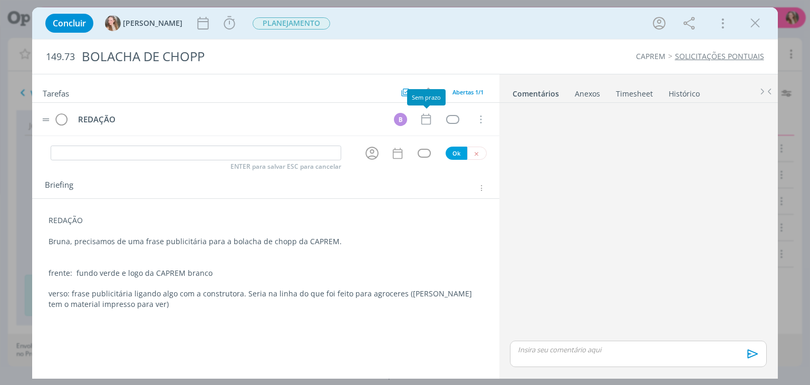
drag, startPoint x: 422, startPoint y: 118, endPoint x: 422, endPoint y: 127, distance: 9.5
click at [423, 117] on icon "dialog" at bounding box center [426, 119] width 14 height 14
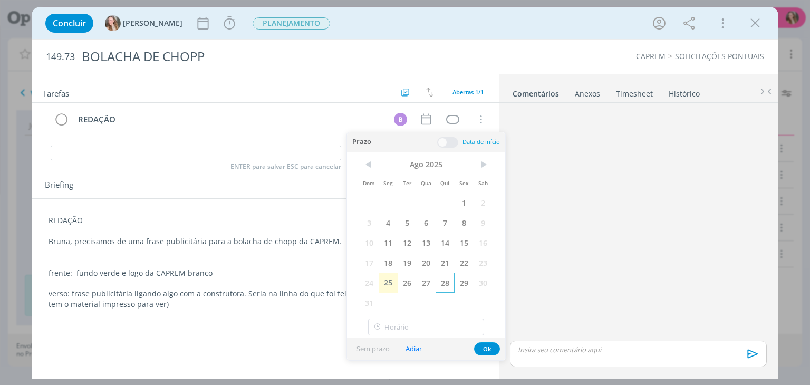
click at [443, 281] on span "28" at bounding box center [444, 283] width 19 height 20
click at [482, 347] on button "Ok" at bounding box center [487, 348] width 26 height 13
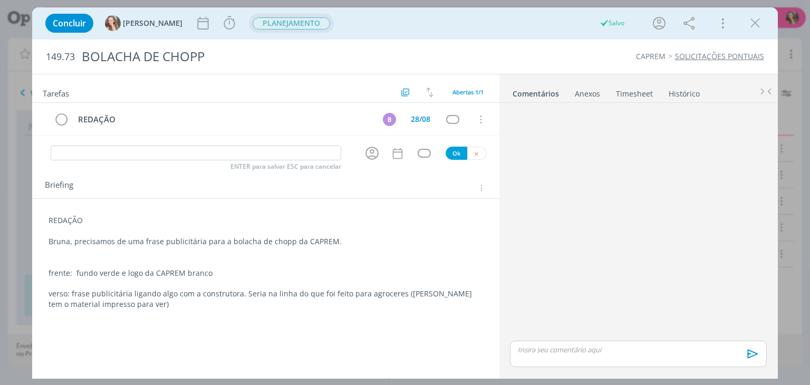
click at [253, 27] on span "PLANEJAMENTO" at bounding box center [291, 23] width 77 height 12
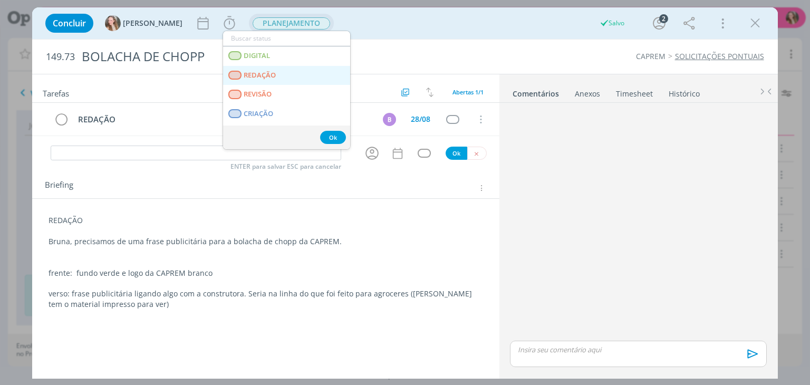
click at [268, 74] on span "REDAÇÃO" at bounding box center [260, 75] width 32 height 8
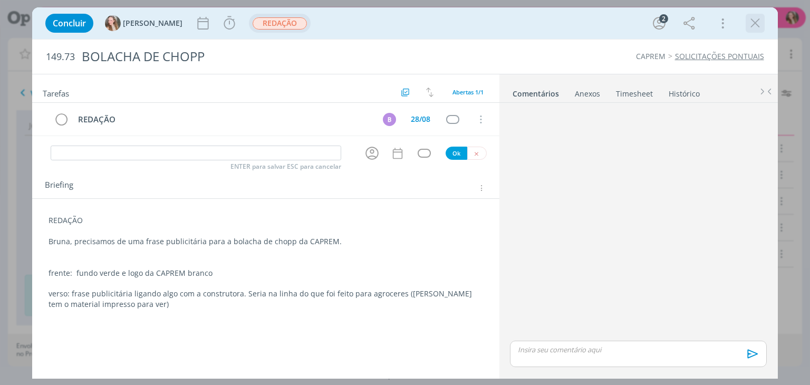
click at [757, 30] on icon "dialog" at bounding box center [755, 23] width 16 height 16
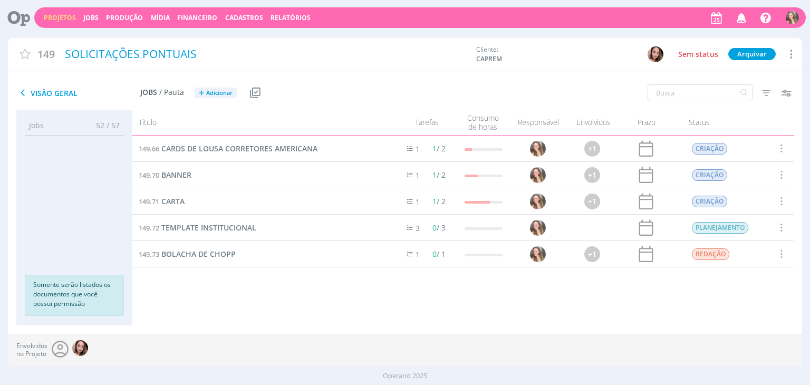
click at [784, 203] on span at bounding box center [781, 201] width 12 height 14
click at [732, 143] on div "Concluir" at bounding box center [754, 149] width 104 height 15
click at [781, 174] on span at bounding box center [781, 175] width 12 height 14
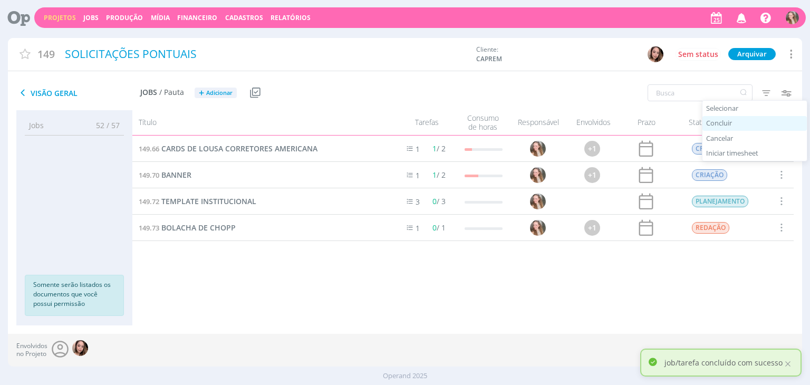
click at [726, 122] on div "Concluir" at bounding box center [754, 123] width 104 height 15
click at [779, 176] on span at bounding box center [781, 175] width 12 height 14
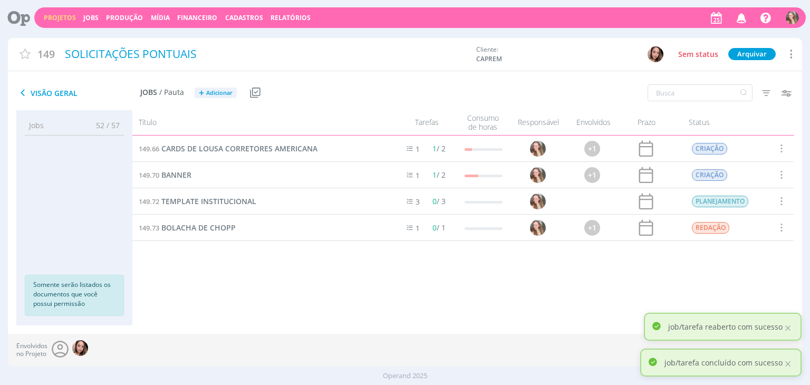
click at [65, 14] on link "Projetos" at bounding box center [60, 17] width 32 height 9
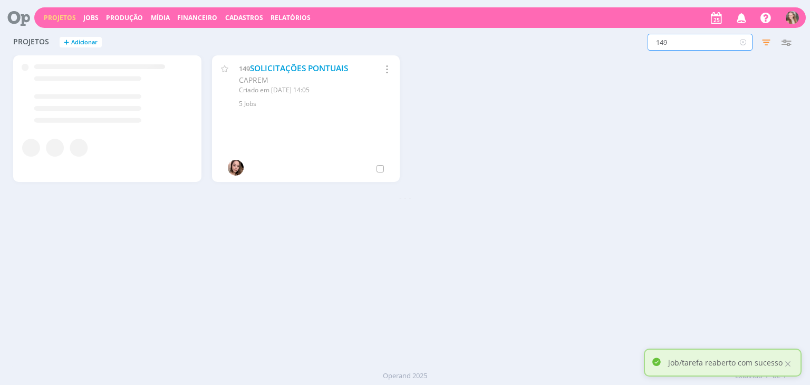
drag, startPoint x: 698, startPoint y: 38, endPoint x: 590, endPoint y: 38, distance: 108.1
click at [590, 38] on div "149 Filtros Filtrar Limpar 149 Status Clientes 2 selecionados Data de criação a…" at bounding box center [652, 42] width 287 height 17
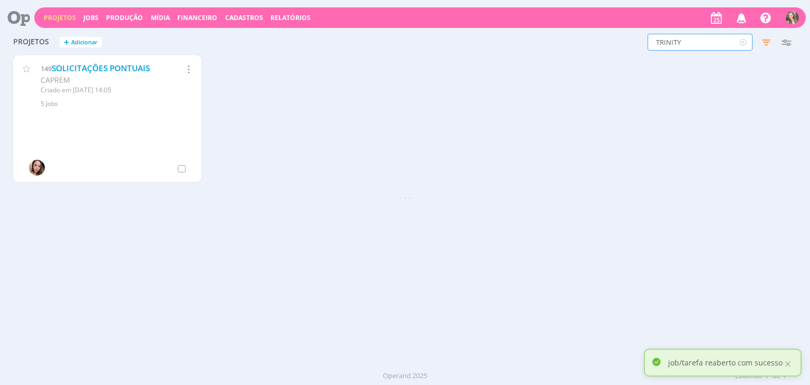
type input "TRINITY"
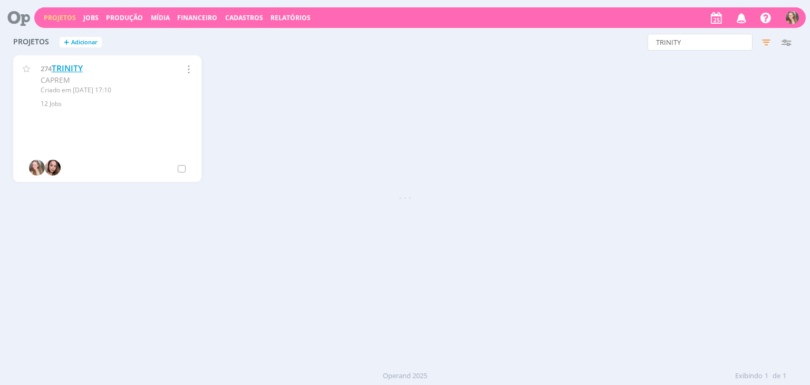
drag, startPoint x: 67, startPoint y: 64, endPoint x: 63, endPoint y: 72, distance: 9.4
click at [67, 64] on link "TRINITY" at bounding box center [67, 68] width 31 height 11
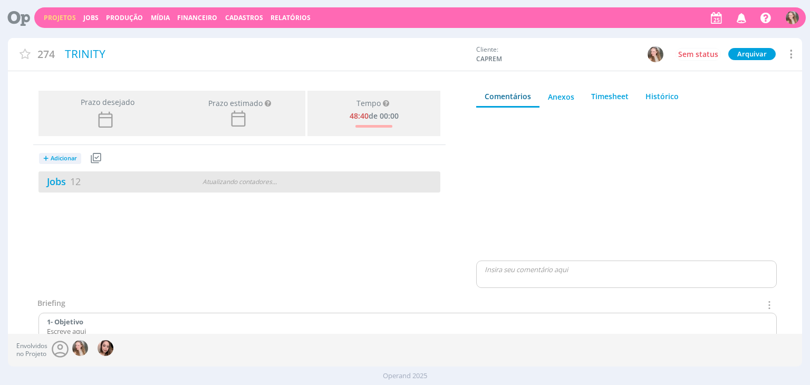
click at [198, 180] on div "Atualizando contadores . . ." at bounding box center [239, 181] width 129 height 9
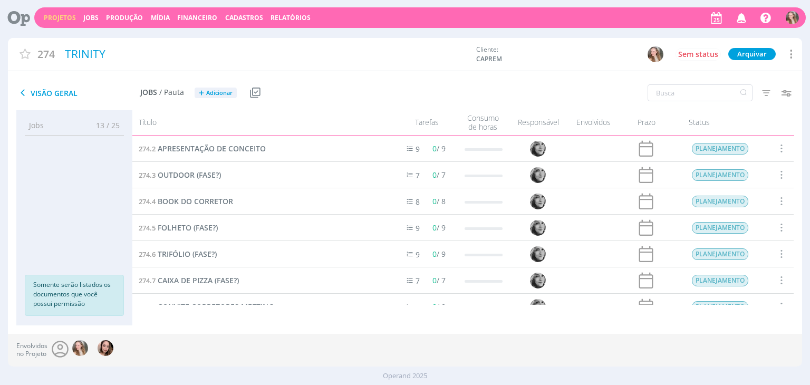
scroll to position [148, 0]
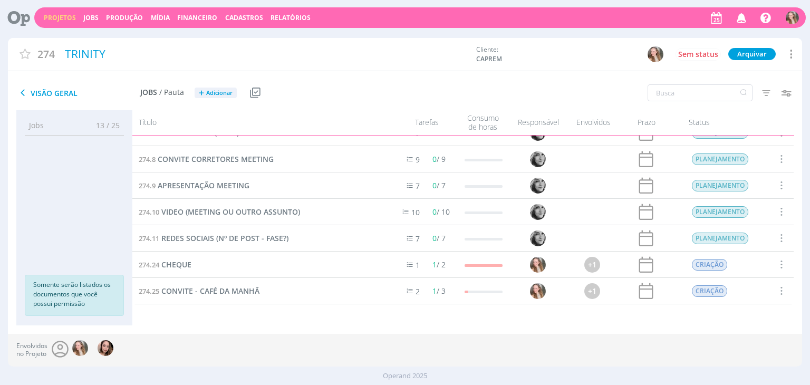
click at [775, 235] on span at bounding box center [781, 238] width 12 height 14
click at [727, 170] on div "Selecionar" at bounding box center [754, 171] width 104 height 15
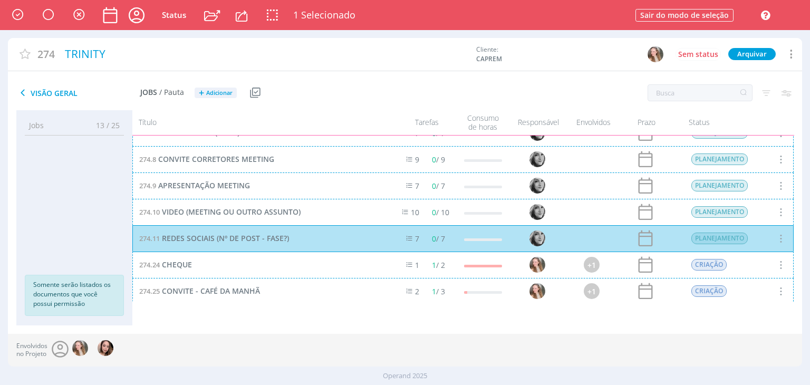
click at [266, 210] on div "274.10 VIDEO (MEETING OU OUTRO ASSUNTO) 10 0 / 10 PLANEJAMENTO Selecionar Concl…" at bounding box center [462, 212] width 661 height 26
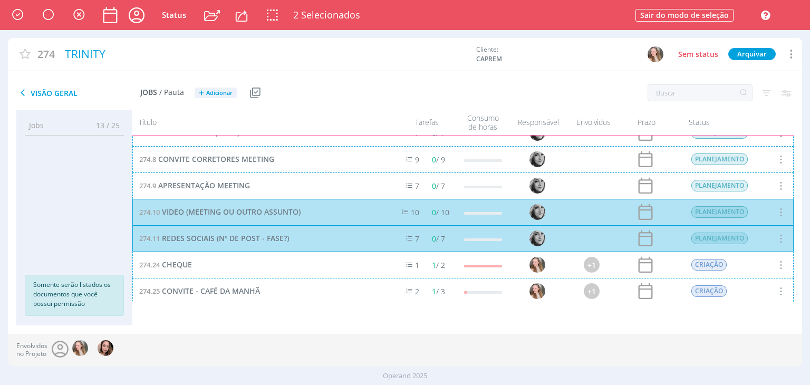
click at [242, 187] on div "274.9 APRESENTAÇÃO MEETING 7 0 / 7 PLANEJAMENTO Selecionar Concluir Cancelar In…" at bounding box center [462, 185] width 661 height 26
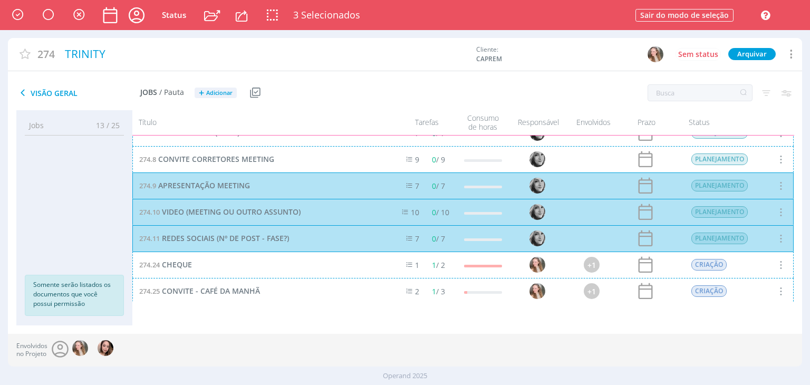
click at [251, 165] on div "274.8 CONVITE CORRETORES MEETING 9 0 / 9 PLANEJAMENTO Selecionar Concluir Cance…" at bounding box center [462, 159] width 661 height 26
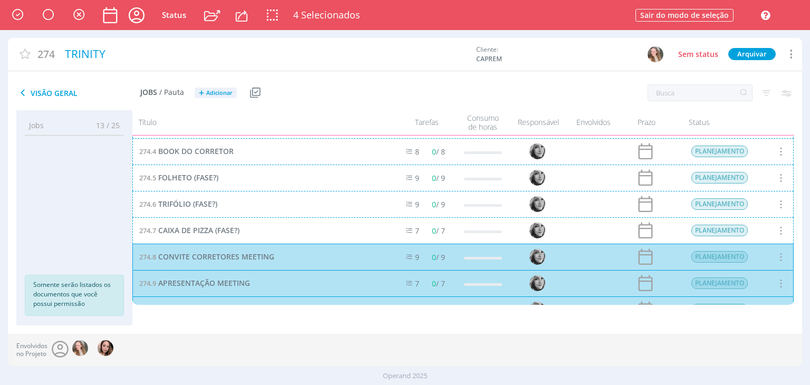
scroll to position [42, 0]
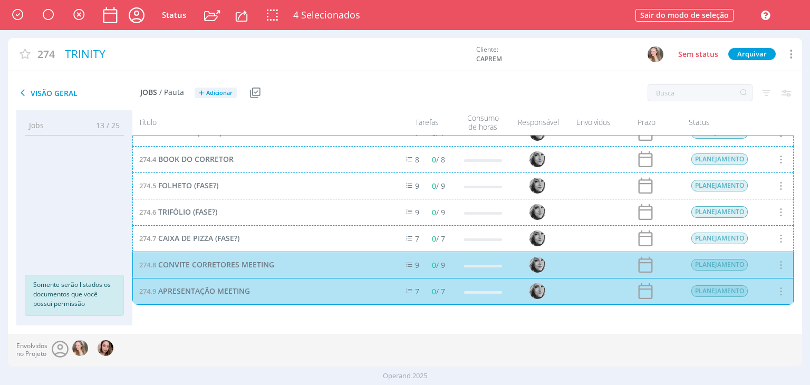
click at [240, 241] on div "274.7 CAIXA DE PIZZA (FASE?) 7 0 / 7 PLANEJAMENTO Selecionar Concluir Cancelar …" at bounding box center [462, 238] width 661 height 26
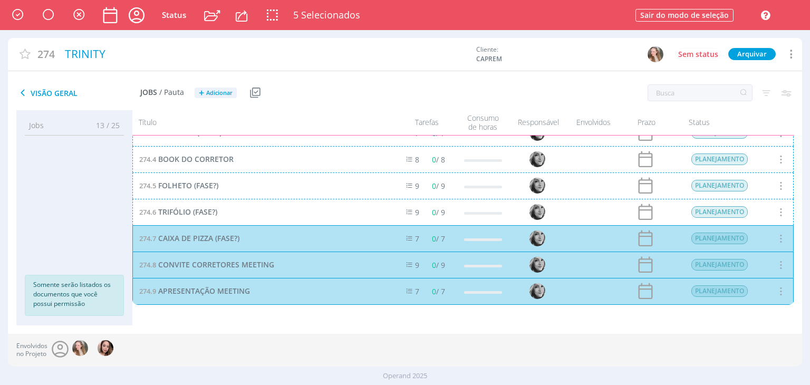
click at [232, 214] on div "274.6 TRIFÓLIO (FASE?) 9 0 / 9 PLANEJAMENTO Selecionar Concluir Cancelar Inicia…" at bounding box center [462, 212] width 661 height 26
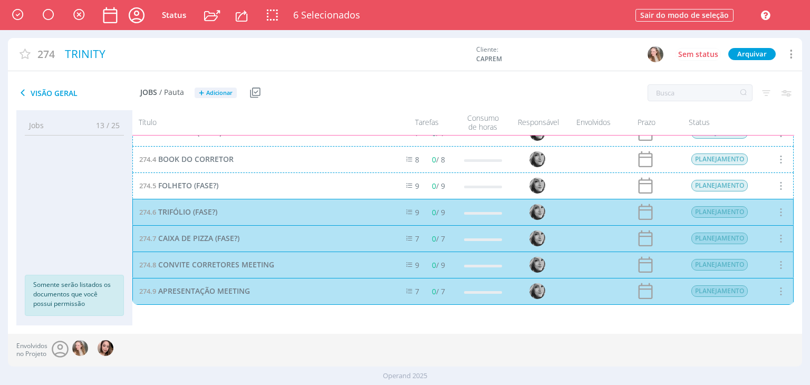
click at [228, 193] on div "274.5 FOLHETO (FASE?) 9 0 / 9 PLANEJAMENTO Selecionar Concluir Cancelar Iniciar…" at bounding box center [462, 185] width 661 height 26
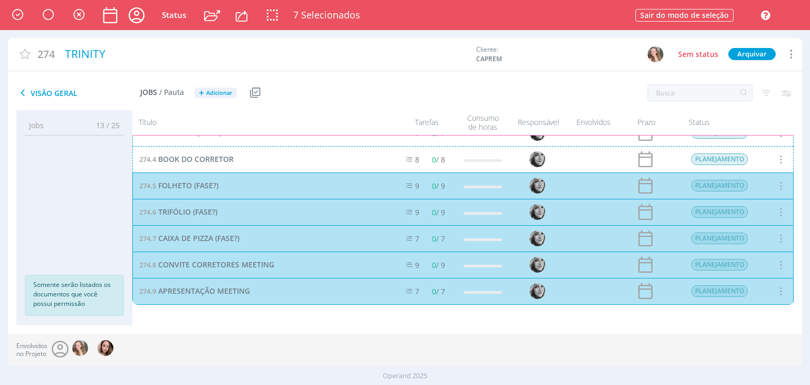
click at [230, 161] on div "274.4 BOOK DO CORRETOR 8 0 / 8 PLANEJAMENTO Selecionar Concluir Cancelar Inicia…" at bounding box center [462, 159] width 661 height 26
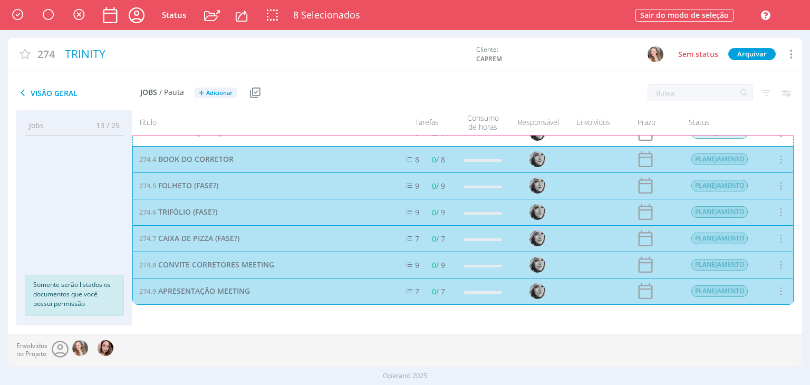
scroll to position [0, 0]
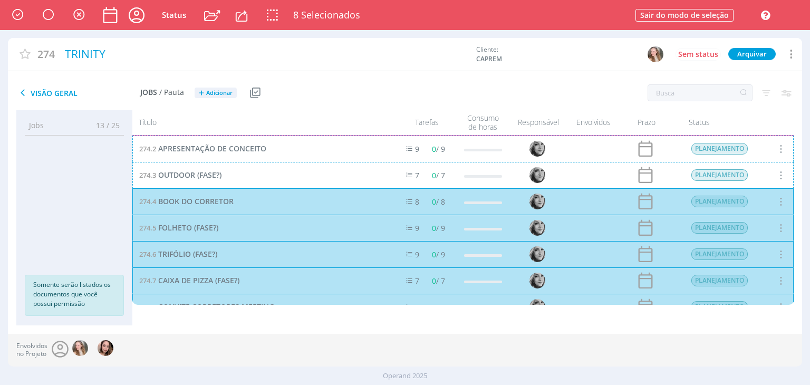
click at [221, 178] on div "274.3 OUTDOOR (FASE?) 7 0 / 7 PLANEJAMENTO Selecionar Concluir Cancelar Iniciar…" at bounding box center [462, 175] width 661 height 26
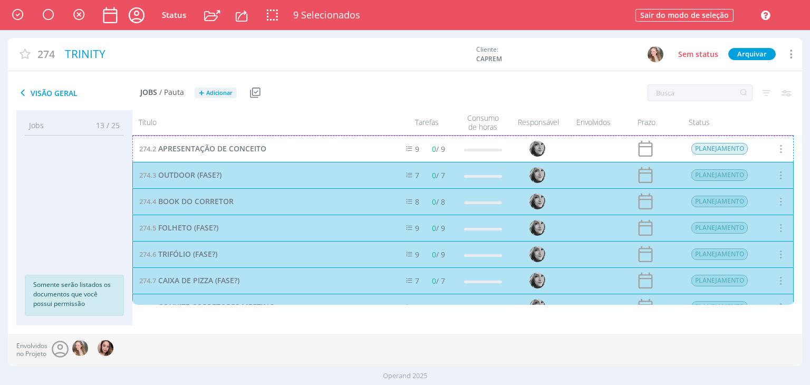
click at [232, 149] on div "274.2 APRESENTAÇÃO DE CONCEITO 9 0 / 9 PLANEJAMENTO Selecionar Concluir Cancela…" at bounding box center [462, 148] width 661 height 26
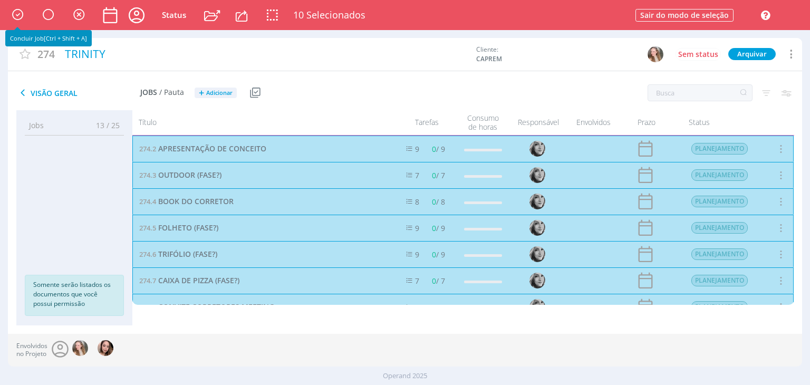
click at [18, 10] on icon "button" at bounding box center [17, 14] width 17 height 16
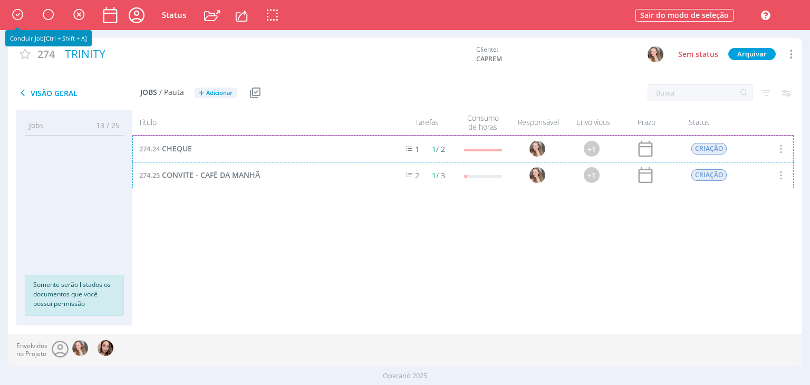
click at [778, 177] on div "274.25 CONVITE - CAFÉ DA MANHÃ 2 1 / 3 +1 CRIAÇÃO Selecionar Concluir Cancelar …" at bounding box center [462, 175] width 661 height 26
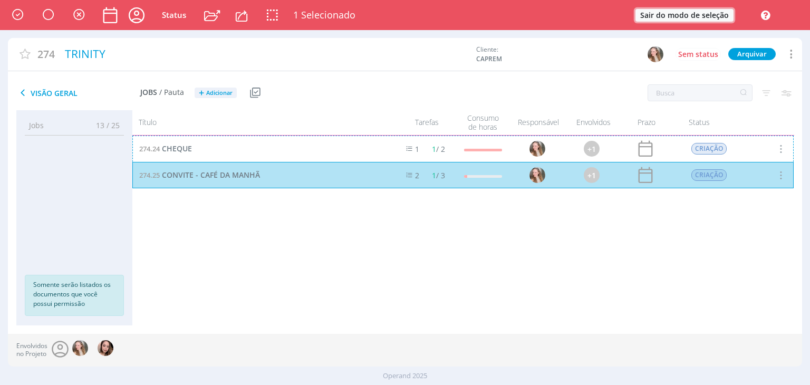
click at [693, 15] on button "Sair do modo de seleção" at bounding box center [684, 15] width 98 height 13
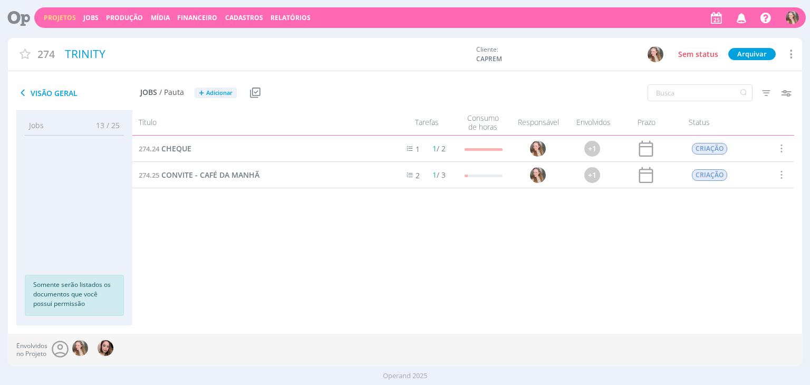
click at [780, 173] on span at bounding box center [781, 175] width 12 height 14
click at [722, 119] on div "Concluir" at bounding box center [754, 123] width 104 height 15
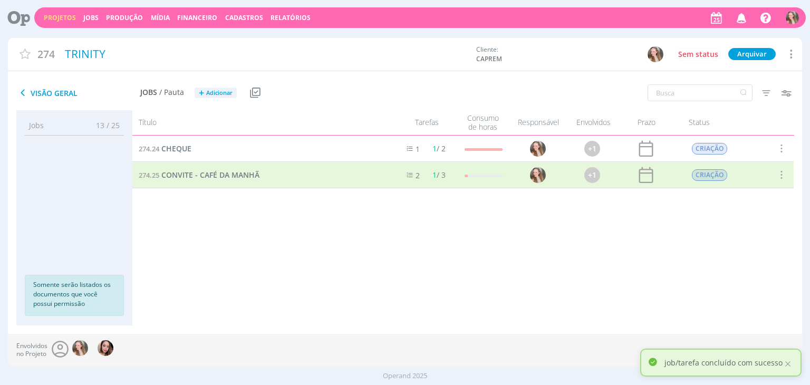
click at [784, 153] on span at bounding box center [781, 148] width 12 height 14
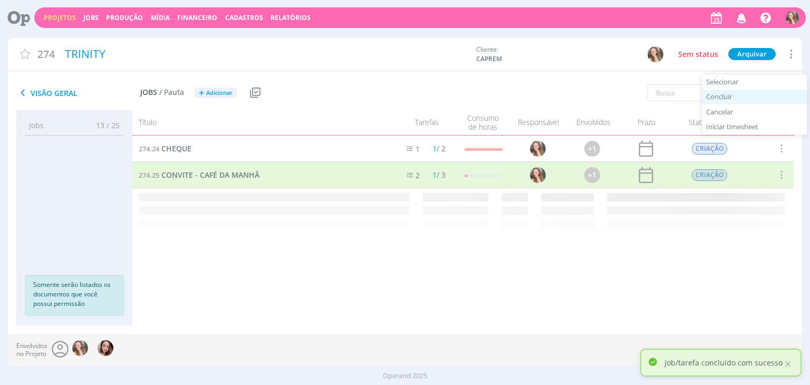
click at [741, 101] on div "Concluir" at bounding box center [754, 97] width 104 height 15
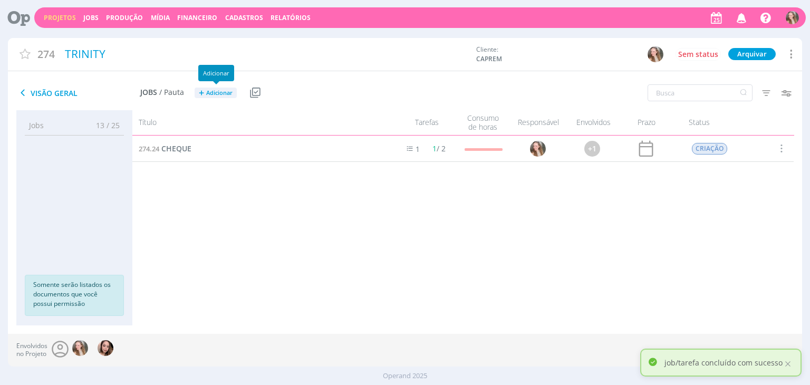
click at [214, 92] on span "Adicionar" at bounding box center [219, 93] width 26 height 7
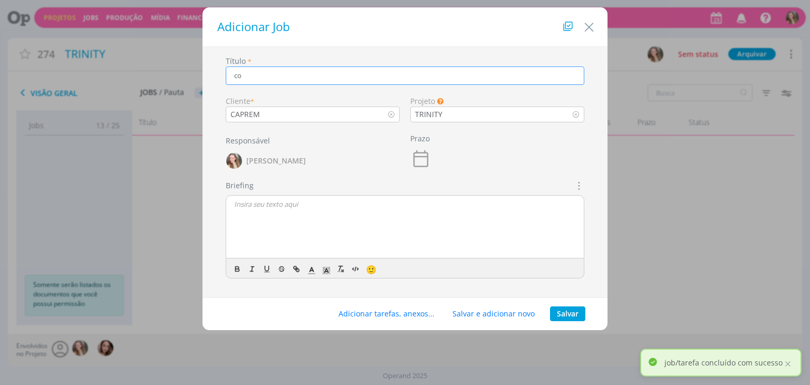
type input "c"
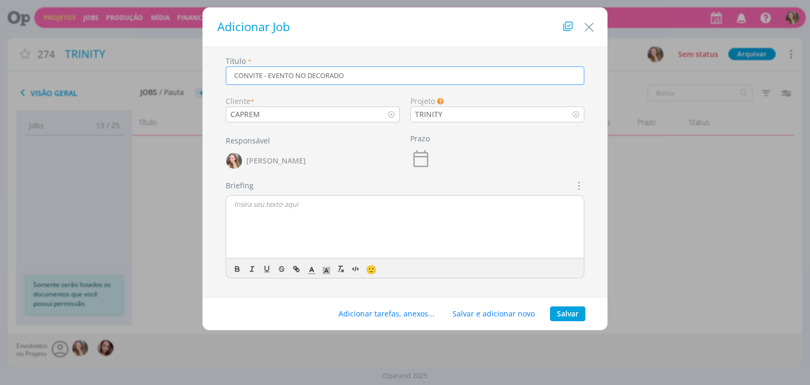
type input "CONVITE - EVENTO NO DECORADO"
click at [284, 215] on div "dialog" at bounding box center [404, 227] width 357 height 63
click at [569, 313] on button "Salvar" at bounding box center [567, 313] width 35 height 15
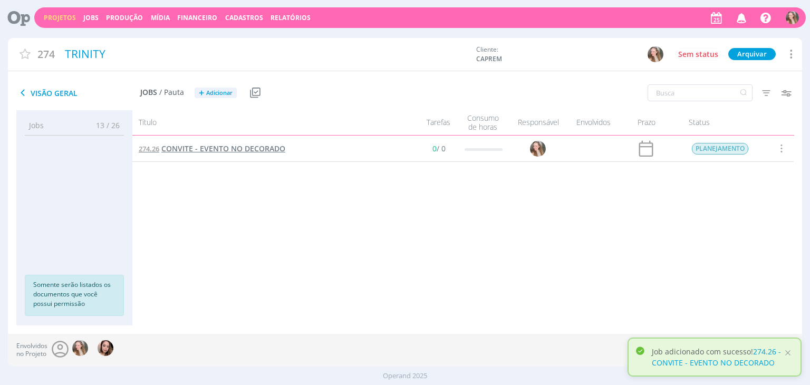
click at [206, 150] on span "CONVITE - EVENTO NO DECORADO" at bounding box center [223, 148] width 124 height 10
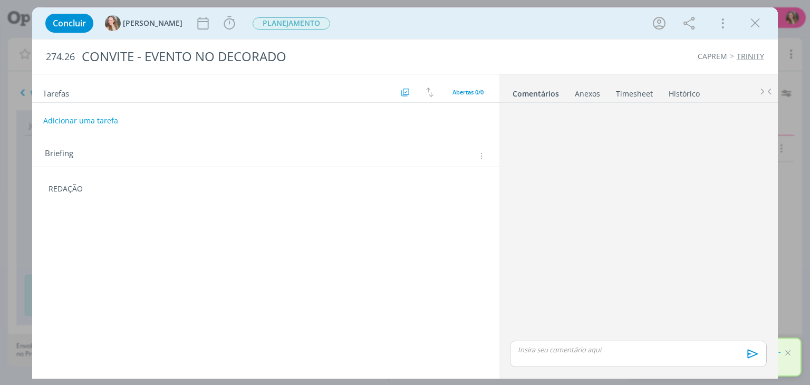
click at [100, 238] on div "Tarefas Usar Job de template Criar template a partir deste job Visualizar Templ…" at bounding box center [265, 223] width 467 height 298
click at [99, 190] on p "REDAÇÃO" at bounding box center [265, 188] width 434 height 11
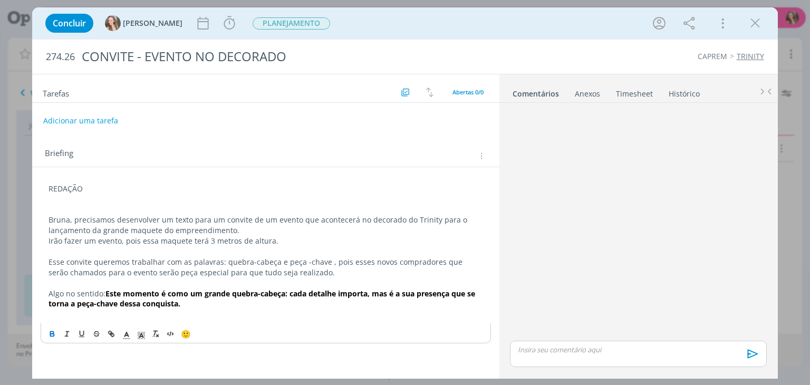
drag, startPoint x: 192, startPoint y: 312, endPoint x: 209, endPoint y: 309, distance: 16.6
click at [168, 309] on p "﻿" at bounding box center [265, 314] width 434 height 11
click at [209, 309] on p "﻿" at bounding box center [265, 314] width 434 height 11
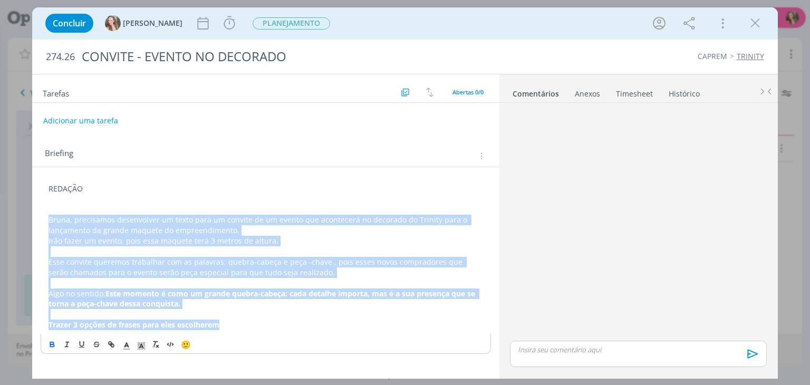
drag, startPoint x: 209, startPoint y: 327, endPoint x: 38, endPoint y: 215, distance: 204.7
click at [38, 215] on div "REDAÇÃO Bruna, precisamos desenvolver um texto para um convite de um evento que…" at bounding box center [265, 262] width 467 height 191
copy div "Bruna, precisamos desenvolver um texto para um convite de um evento que acontec…"
click at [286, 323] on p "Trazer 3 opções de frases para eles escolherem" at bounding box center [265, 324] width 434 height 11
drag, startPoint x: 261, startPoint y: 319, endPoint x: 55, endPoint y: 209, distance: 233.9
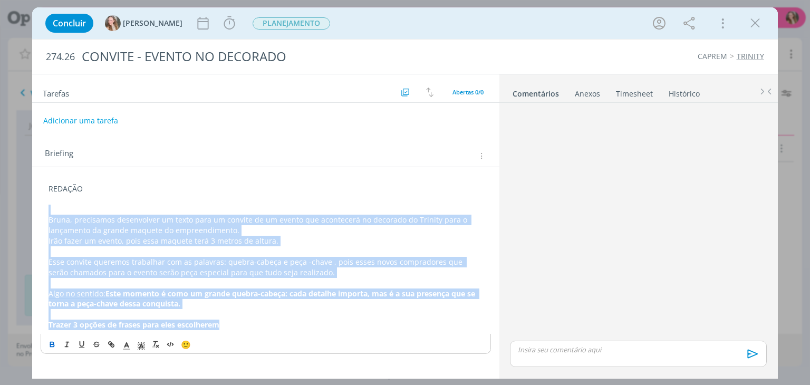
click at [55, 208] on div "REDAÇÃO Bruna, precisamos desenvolver um texto para um convite de um evento que…" at bounding box center [266, 257] width 450 height 154
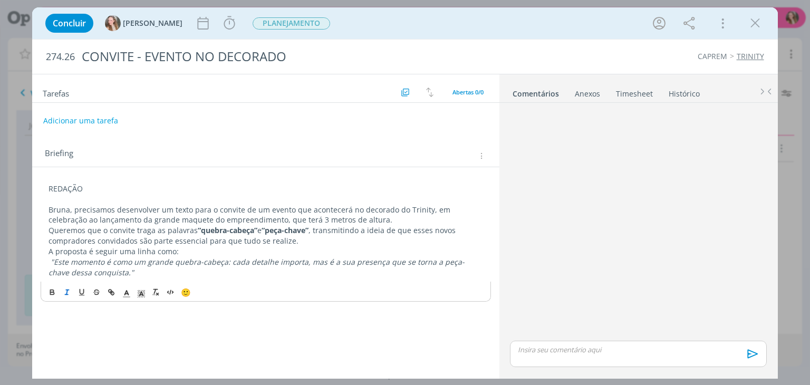
click at [290, 246] on p "A proposta é seguir uma linha como:" at bounding box center [265, 251] width 434 height 11
click at [289, 241] on p "Queremos que o convite traga as palavras “quebra-cabeça” e “peça-chave” , trans…" at bounding box center [265, 235] width 434 height 21
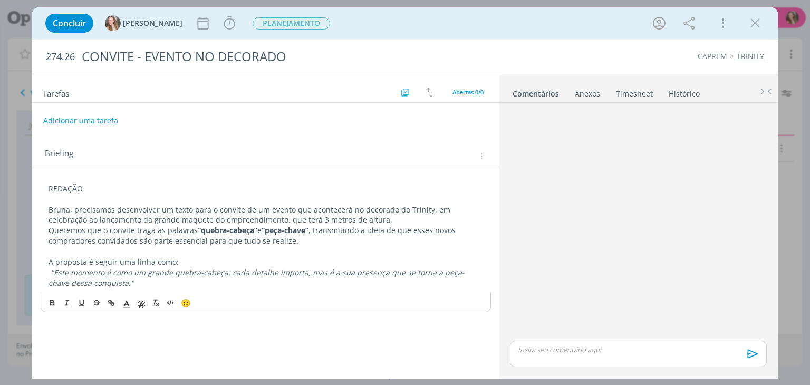
click at [219, 284] on p ""Este momento é como um grande quebra-cabeça: cada detalhe importa, mas é a sua…" at bounding box center [265, 277] width 434 height 21
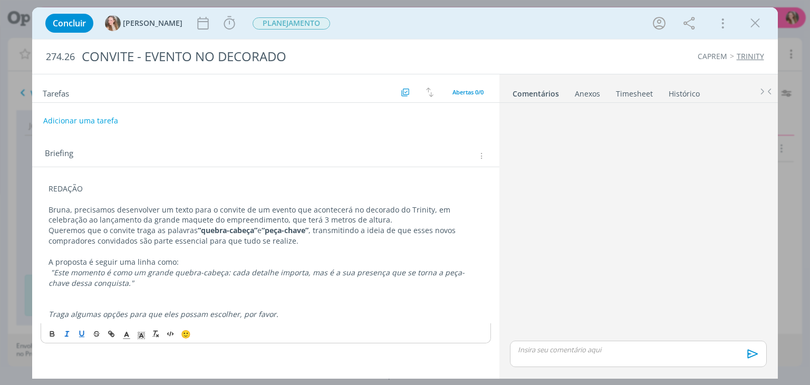
drag, startPoint x: 270, startPoint y: 313, endPoint x: 77, endPoint y: 328, distance: 193.5
click at [42, 314] on div "REDAÇÃO Bruna, precisamos desenvolver um texto para o convite de um evento que …" at bounding box center [266, 251] width 450 height 143
click at [65, 332] on icon "dialog" at bounding box center [67, 333] width 8 height 8
click at [84, 332] on icon "dialog" at bounding box center [82, 333] width 4 height 5
drag, startPoint x: 55, startPoint y: 332, endPoint x: 74, endPoint y: 322, distance: 21.7
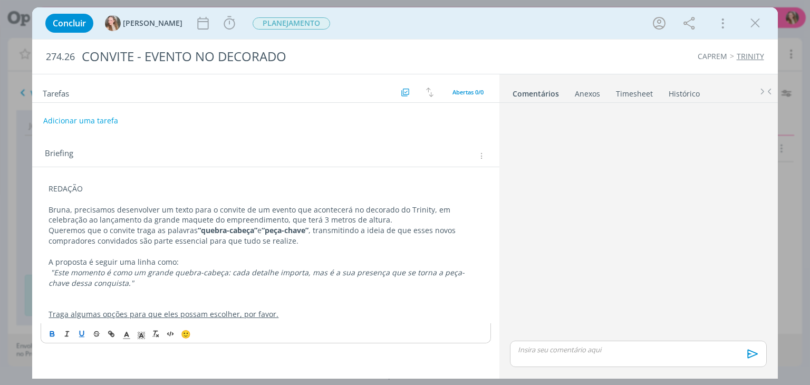
click at [55, 332] on icon "dialog" at bounding box center [52, 333] width 8 height 8
click at [89, 316] on u "Traga algumas opções para que eles possam escolher, por favor." at bounding box center [165, 314] width 235 height 10
click at [76, 118] on button "Adicionar uma tarefa" at bounding box center [80, 120] width 75 height 18
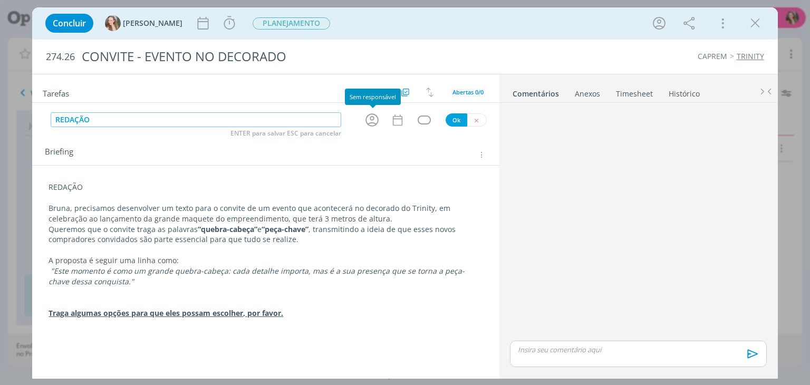
click at [373, 117] on icon "dialog" at bounding box center [371, 119] width 13 height 13
type input "REDAÇÃO"
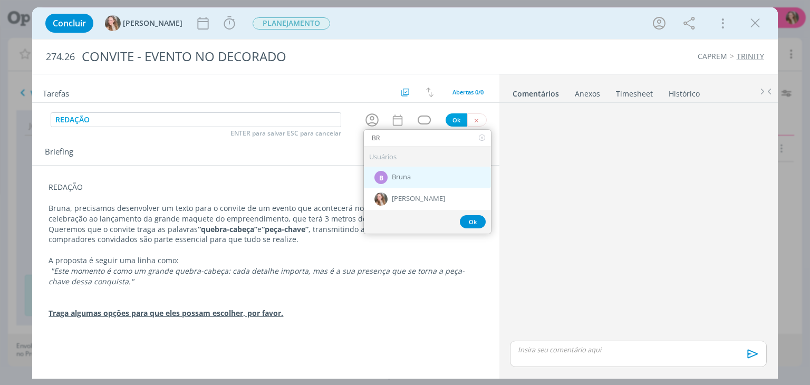
type input "BR"
drag, startPoint x: 406, startPoint y: 176, endPoint x: 418, endPoint y: 150, distance: 27.6
click at [407, 176] on span "Bruna" at bounding box center [401, 177] width 19 height 8
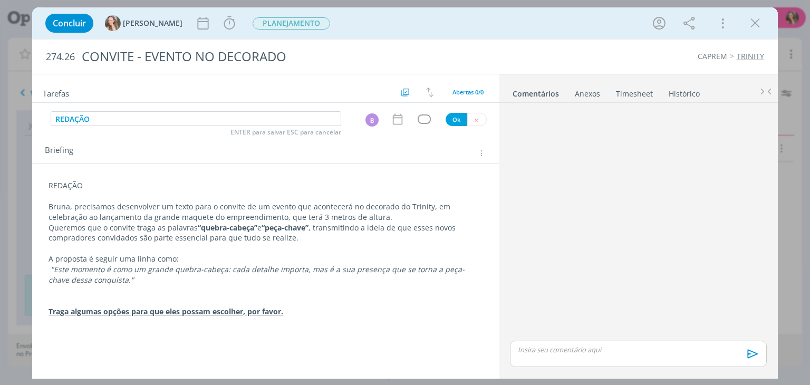
click at [397, 122] on icon "dialog" at bounding box center [398, 119] width 14 height 14
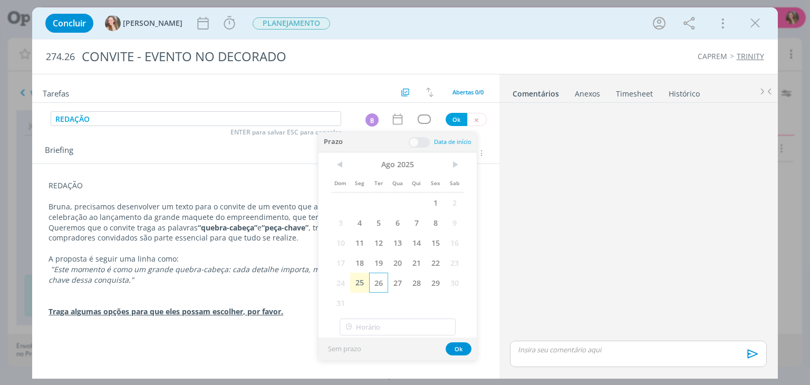
click at [373, 282] on span "26" at bounding box center [378, 283] width 19 height 20
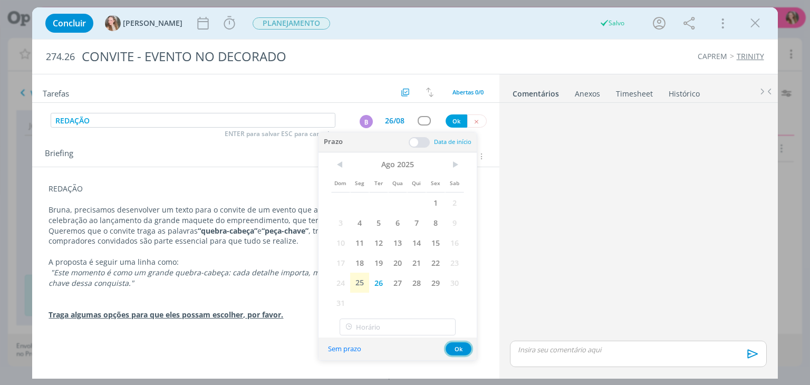
click at [450, 343] on button "Ok" at bounding box center [458, 348] width 26 height 13
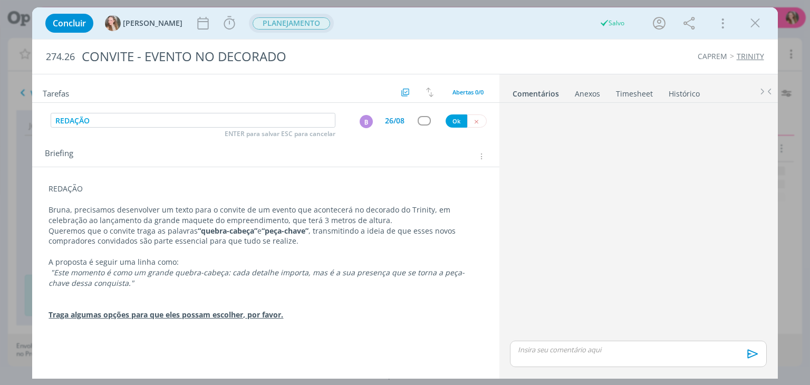
click at [265, 20] on span "PLANEJAMENTO" at bounding box center [291, 23] width 77 height 12
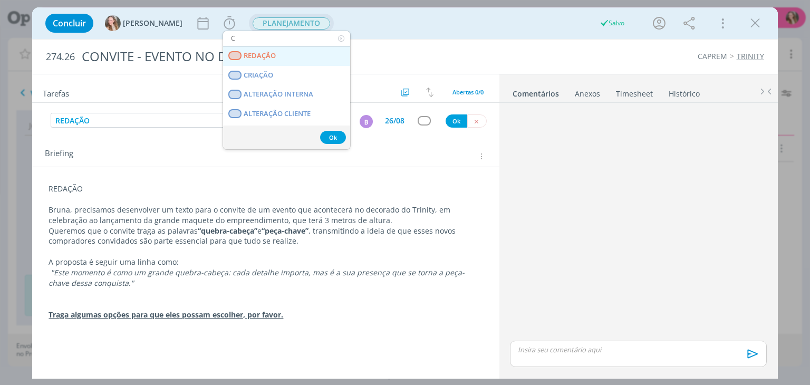
type input "C"
click at [261, 55] on span "REDAÇÃO" at bounding box center [260, 56] width 32 height 8
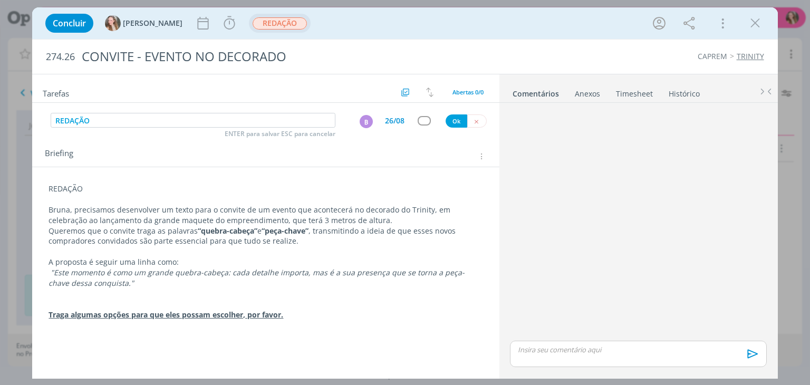
drag, startPoint x: 297, startPoint y: 307, endPoint x: 62, endPoint y: 329, distance: 236.2
click at [62, 329] on div "Tarefas Usar Job de template Criar template a partir deste job Visualizar Templ…" at bounding box center [265, 223] width 467 height 298
drag, startPoint x: 283, startPoint y: 274, endPoint x: 314, endPoint y: 284, distance: 32.8
click at [284, 274] on em ""Este momento é como um grande quebra-cabeça: cada detalhe importa, mas é a sua…" at bounding box center [257, 278] width 416 height 21
drag, startPoint x: 313, startPoint y: 314, endPoint x: 37, endPoint y: 314, distance: 276.2
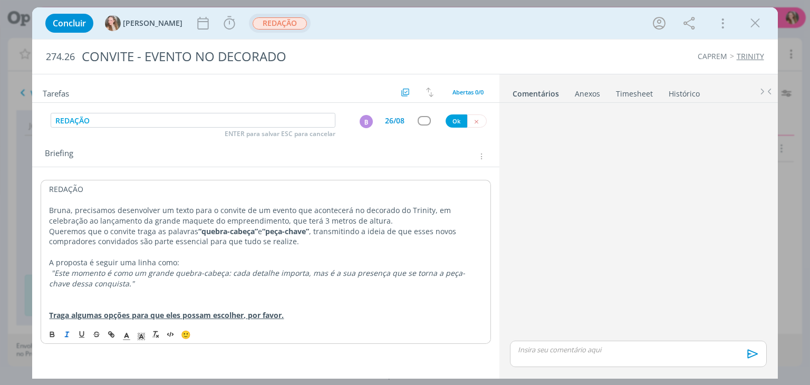
click at [37, 314] on div "REDAÇÃO Bruna, precisamos desenvolver um texto para o convite de um evento que …" at bounding box center [265, 257] width 467 height 181
click at [137, 338] on icon "dialog" at bounding box center [141, 336] width 9 height 9
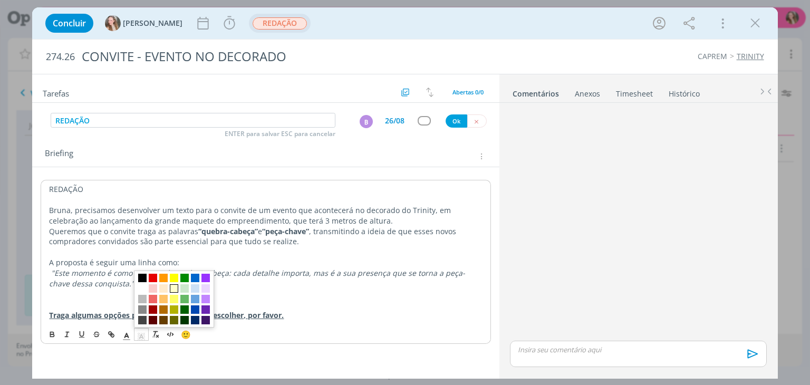
click at [174, 287] on span "dialog" at bounding box center [174, 288] width 8 height 8
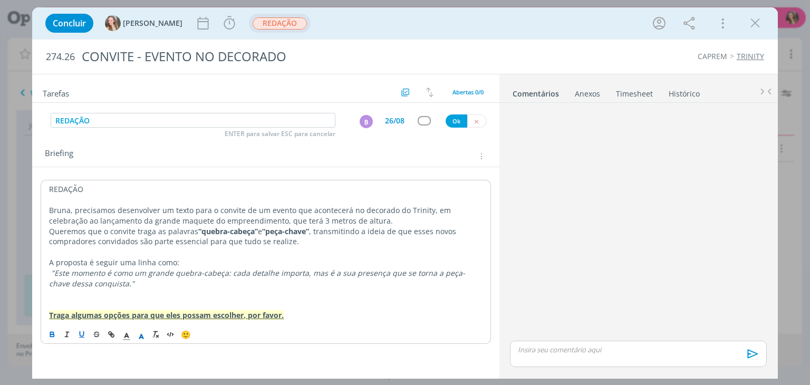
click at [366, 302] on p "dialog" at bounding box center [265, 304] width 433 height 11
click at [449, 119] on button "Ok" at bounding box center [456, 120] width 22 height 13
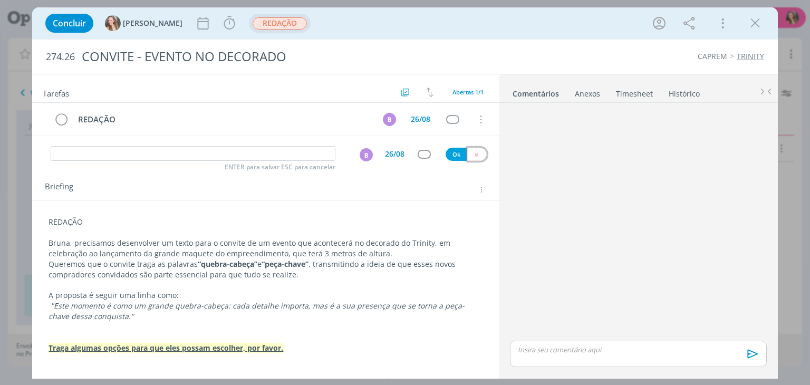
click at [479, 149] on button "dialog" at bounding box center [477, 154] width 20 height 13
click at [756, 22] on icon "dialog" at bounding box center [755, 23] width 16 height 16
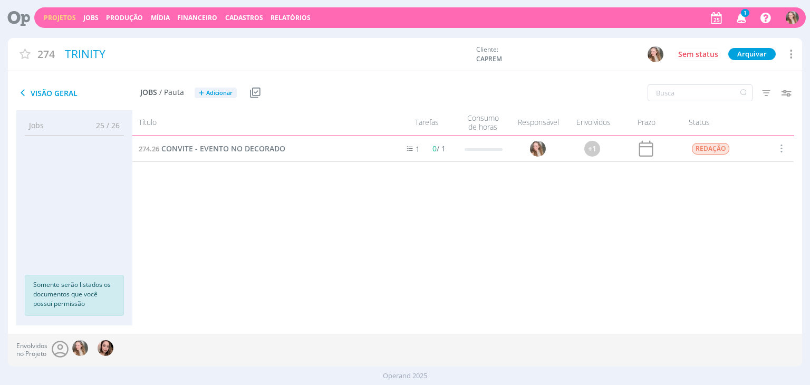
click at [740, 11] on icon "button" at bounding box center [741, 17] width 18 height 18
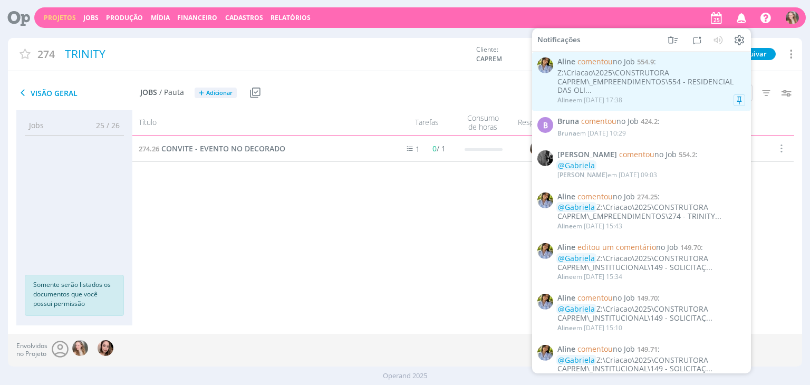
click at [643, 84] on div "Z:\Criacao\2025\CONSTRUTORA CAPREM\_EMPREENDIMENTOS\554 - RESIDENCIAL DAS OLI..." at bounding box center [651, 82] width 188 height 26
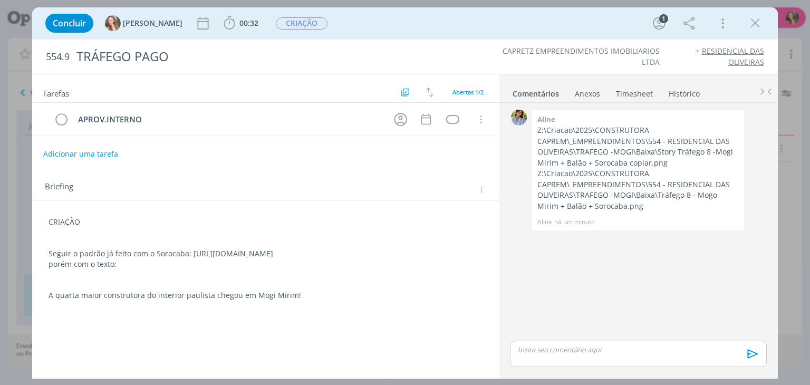
drag, startPoint x: 754, startPoint y: 23, endPoint x: 659, endPoint y: 1, distance: 97.3
click at [749, 21] on icon "dialog" at bounding box center [755, 23] width 16 height 16
